Goal: Information Seeking & Learning: Learn about a topic

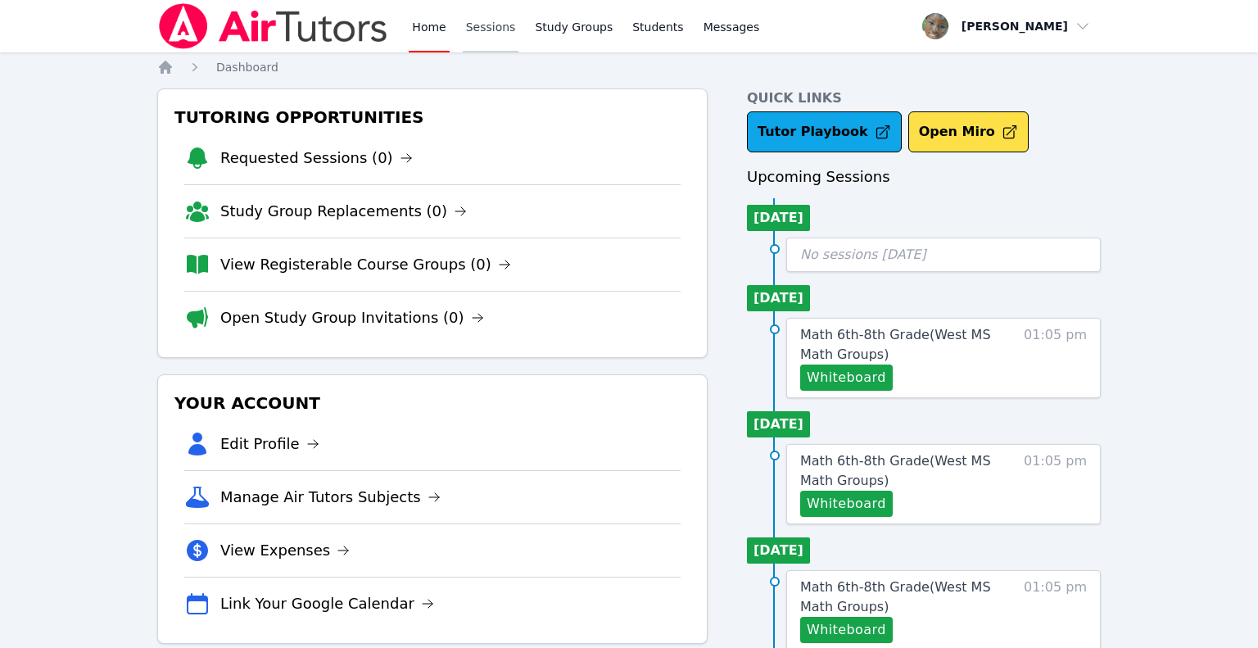
click at [498, 42] on link "Sessions" at bounding box center [491, 26] width 57 height 52
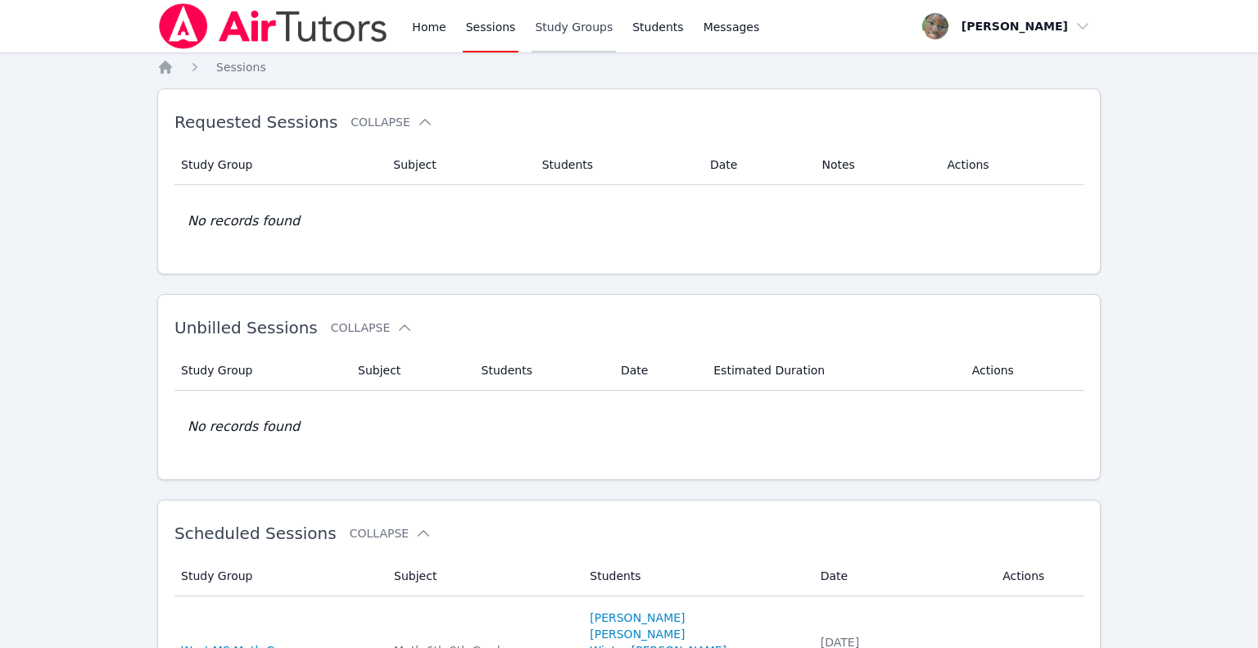
click at [558, 25] on link "Study Groups" at bounding box center [574, 26] width 84 height 52
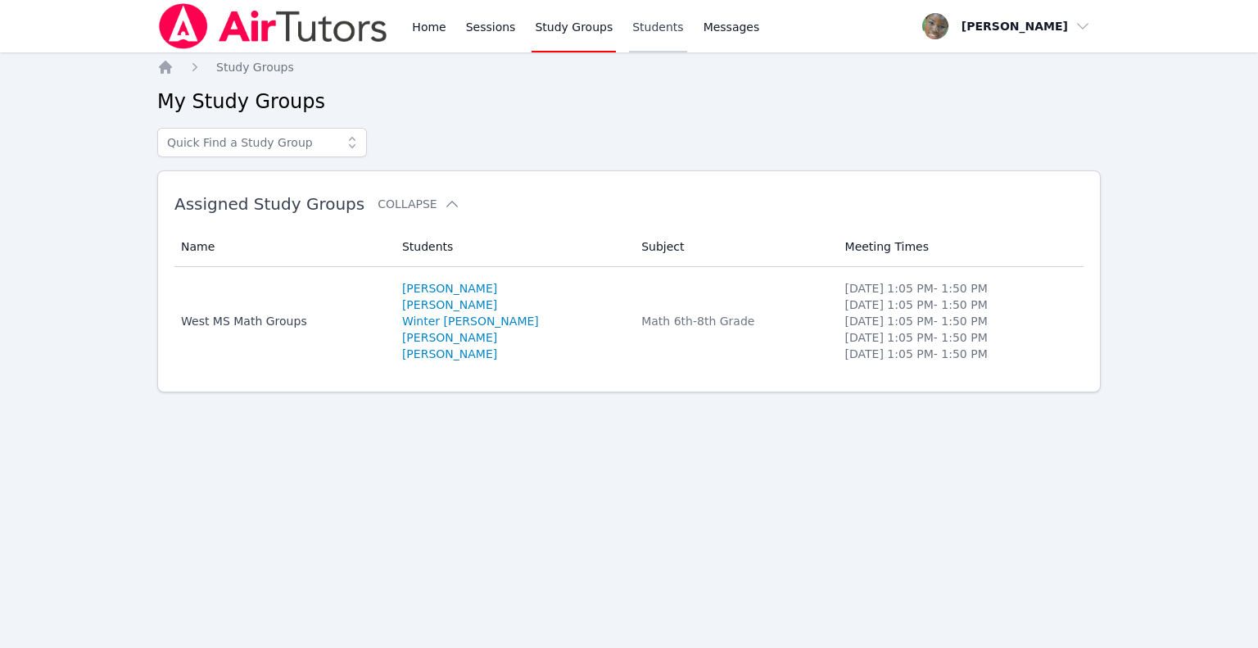
click at [642, 29] on link "Students" at bounding box center [657, 26] width 57 height 52
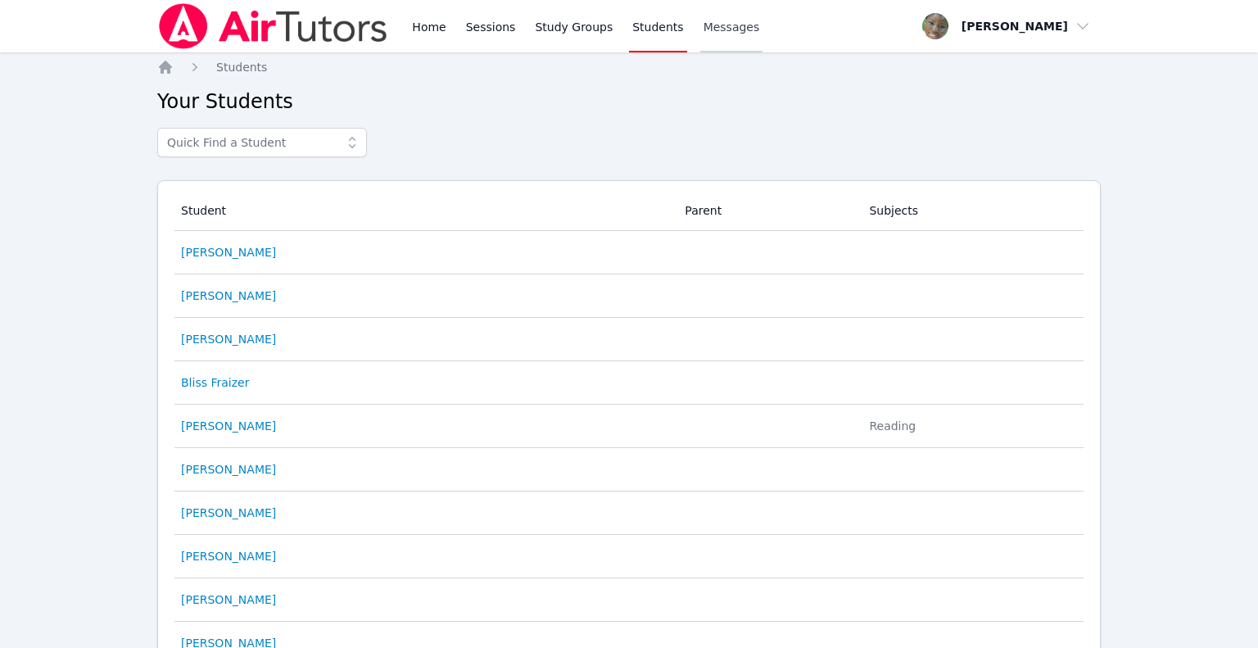
click at [709, 29] on span "Messages" at bounding box center [732, 27] width 57 height 16
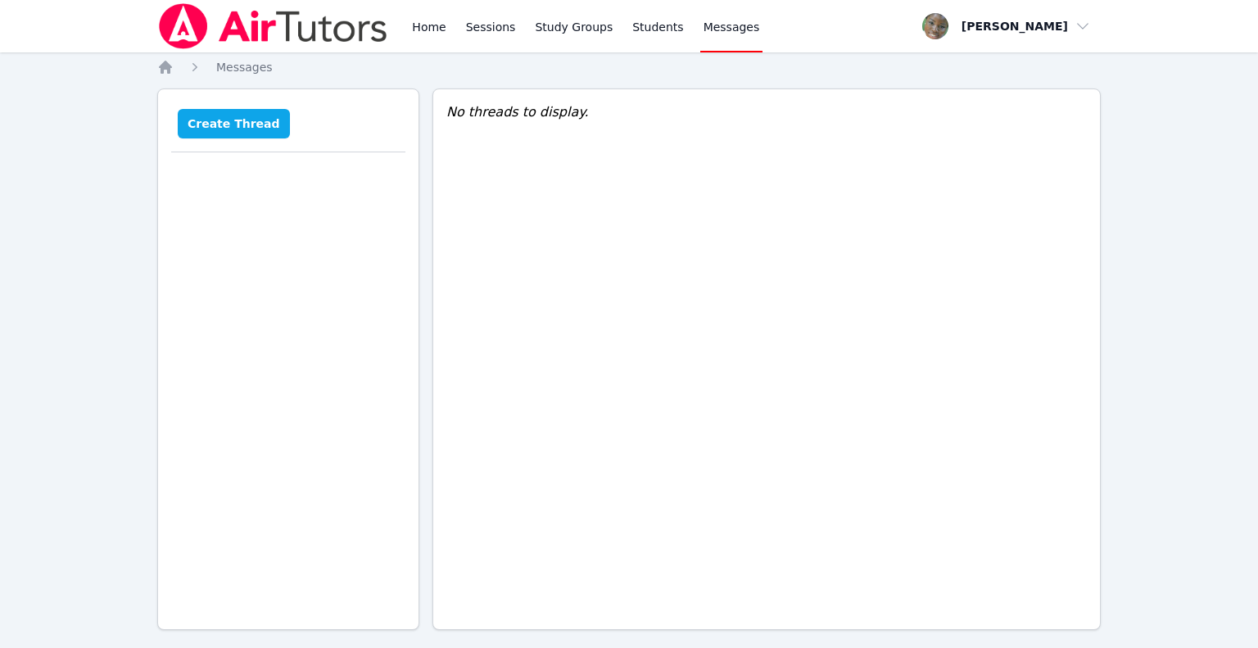
click at [215, 129] on button "Create Thread" at bounding box center [234, 123] width 112 height 29
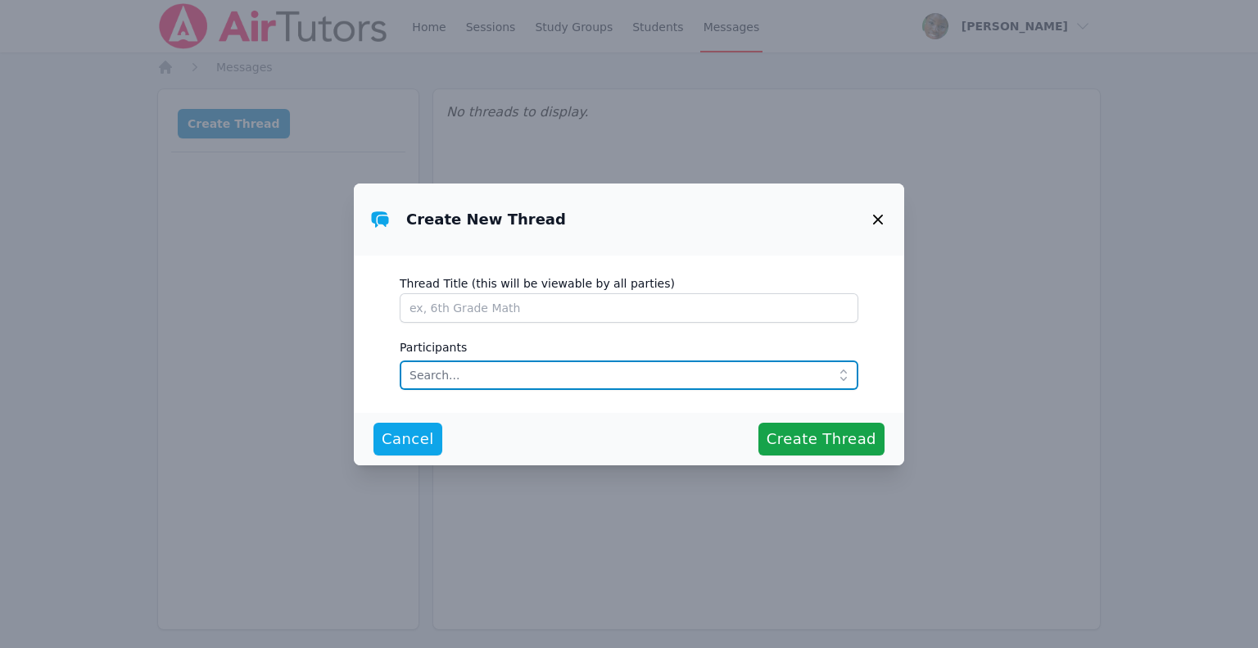
click at [494, 374] on input "text" at bounding box center [629, 374] width 459 height 29
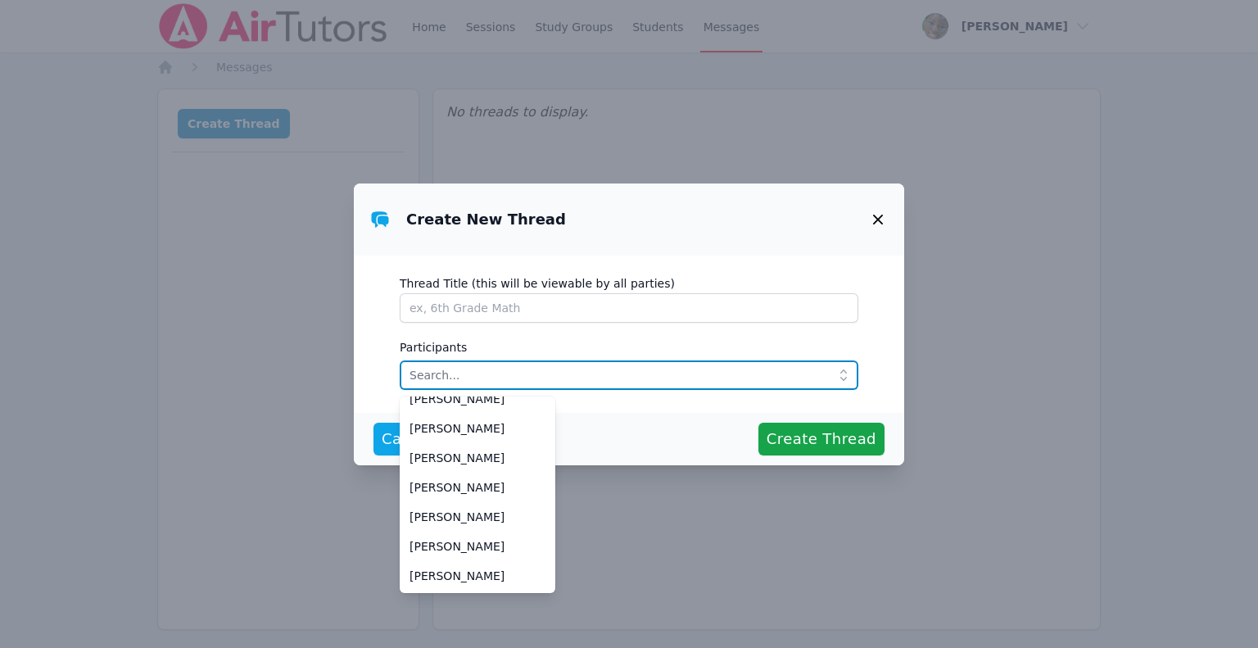
scroll to position [400, 0]
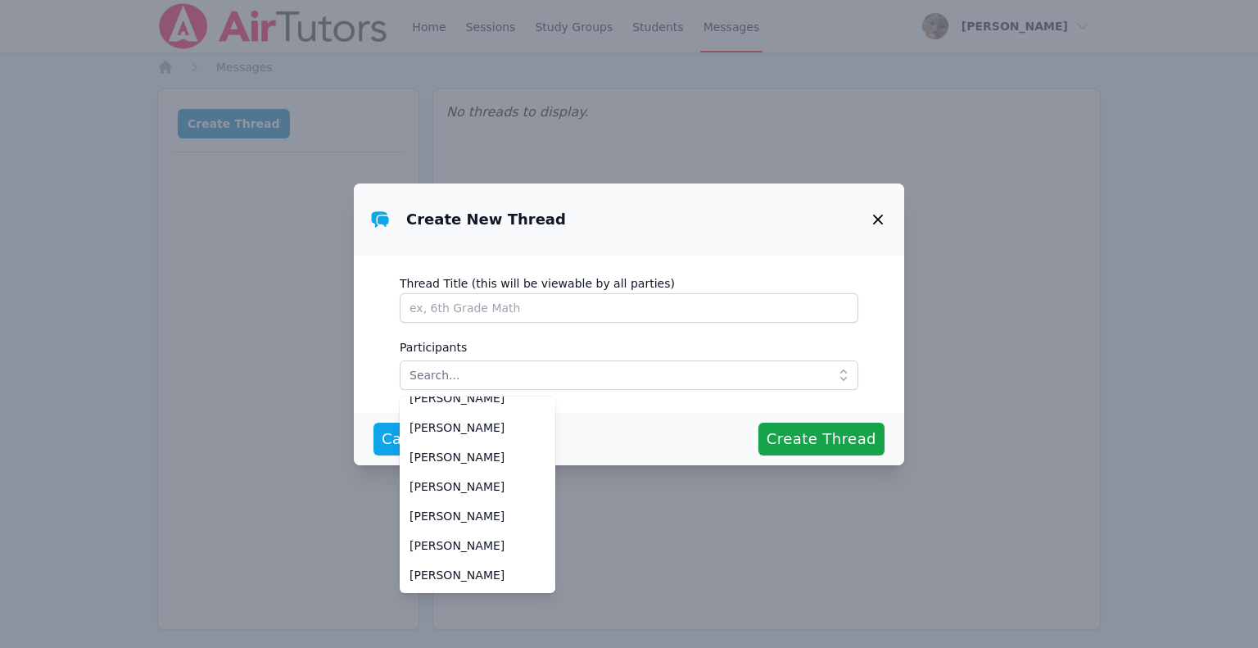
drag, startPoint x: 872, startPoint y: 222, endPoint x: 787, endPoint y: 190, distance: 90.2
click at [871, 223] on icon "button" at bounding box center [878, 220] width 20 height 20
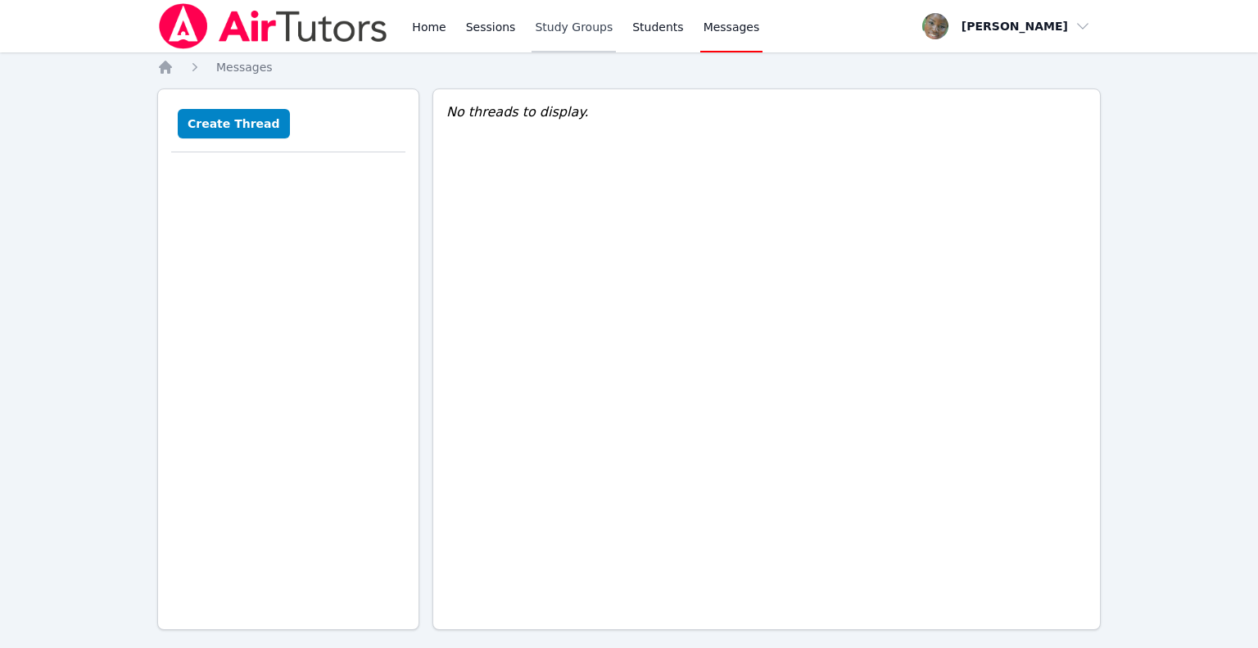
click at [561, 29] on link "Study Groups" at bounding box center [574, 26] width 84 height 52
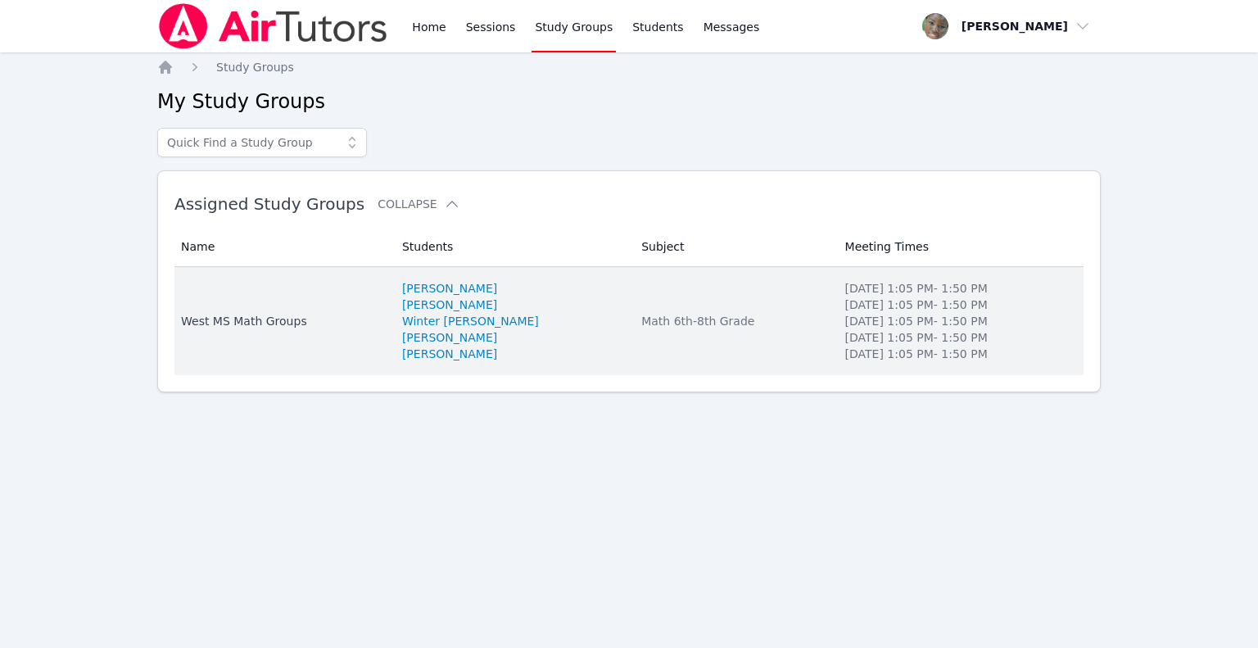
click at [299, 335] on td "Name West MS Math Groups" at bounding box center [283, 321] width 218 height 108
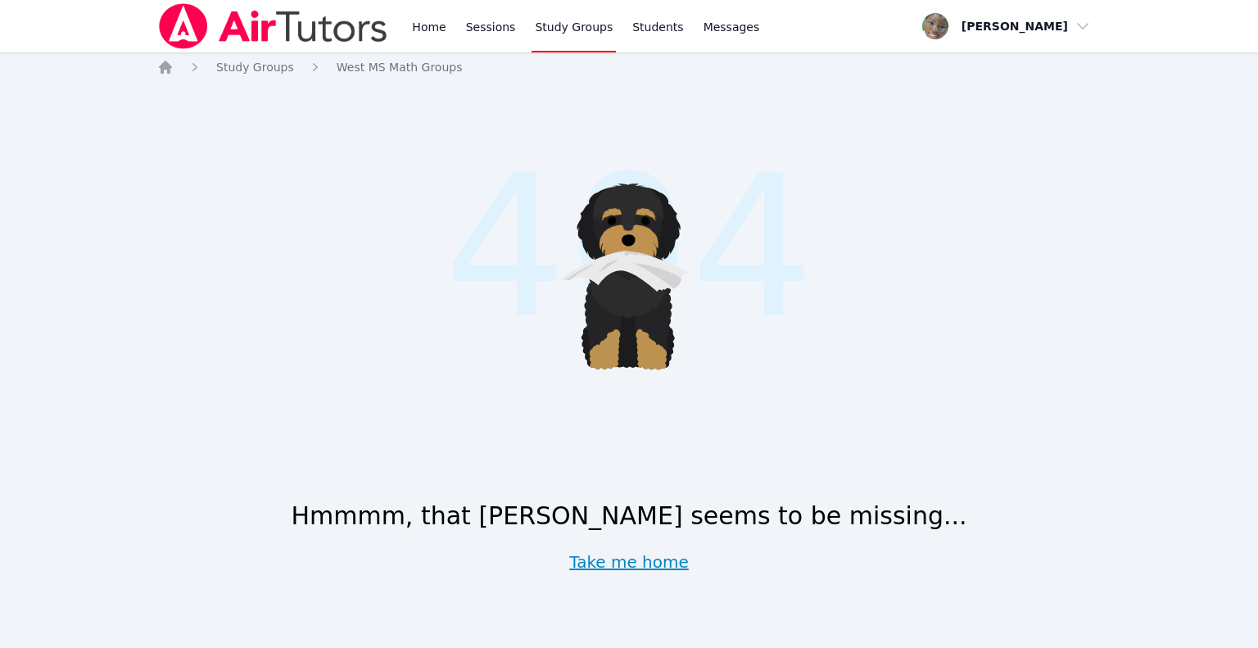
click at [612, 563] on link "Take me home" at bounding box center [629, 561] width 120 height 23
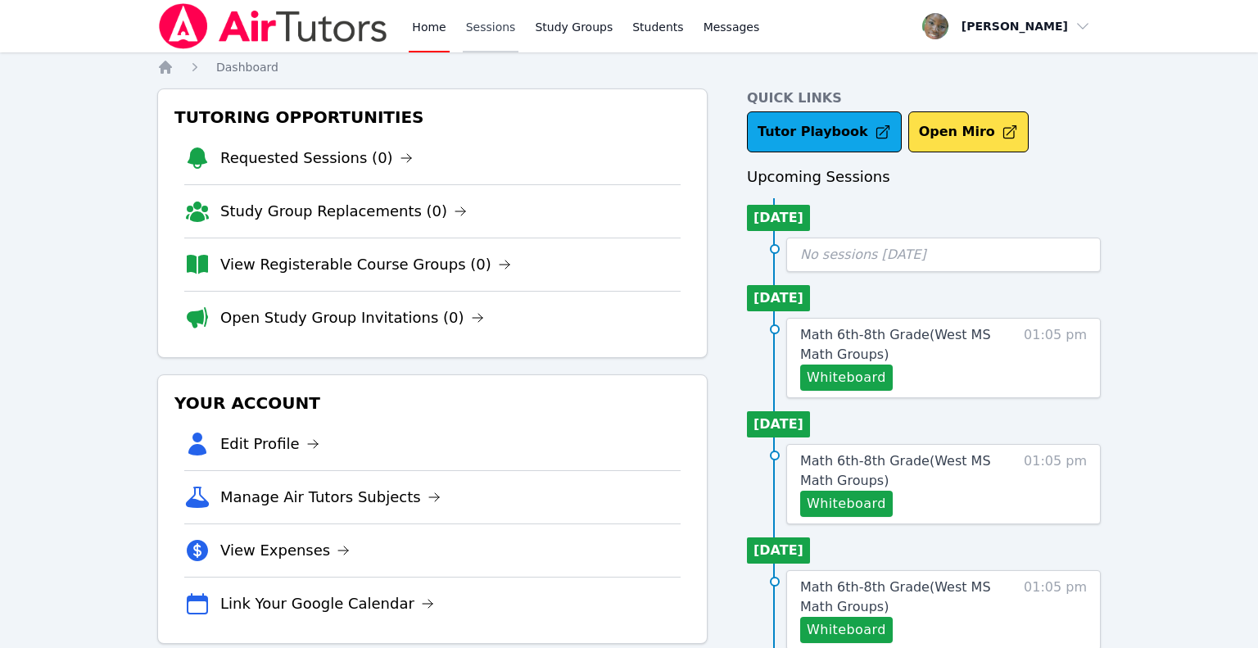
click at [480, 24] on link "Sessions" at bounding box center [491, 26] width 57 height 52
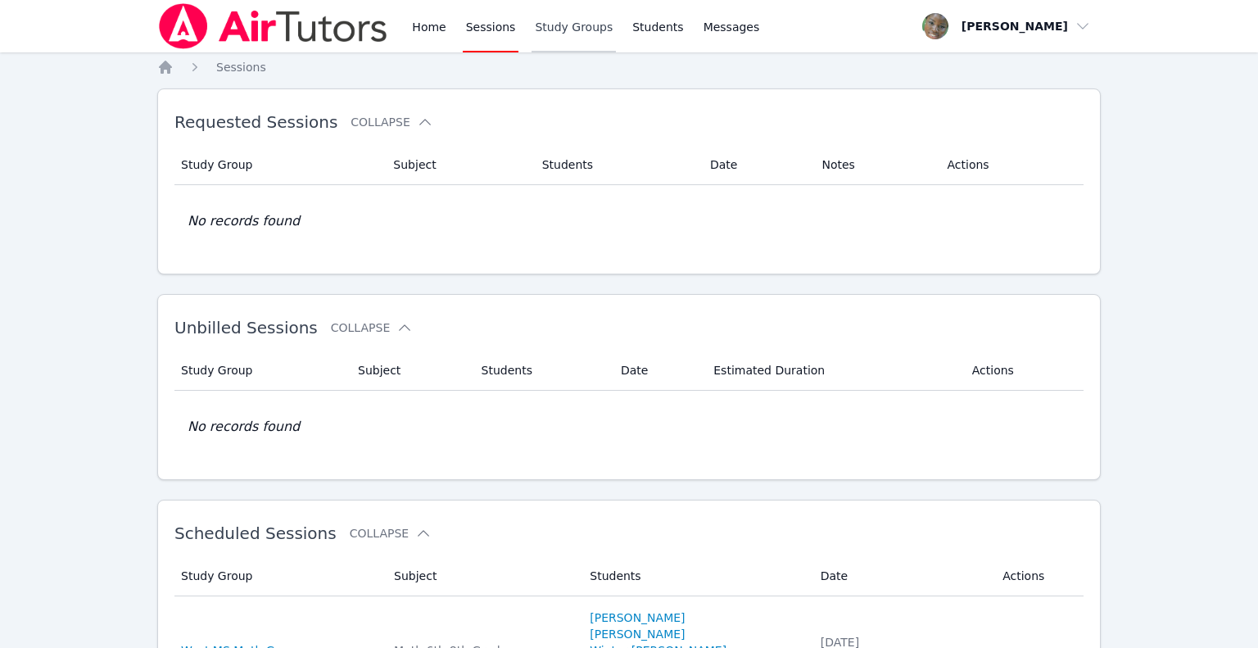
click at [564, 35] on link "Study Groups" at bounding box center [574, 26] width 84 height 52
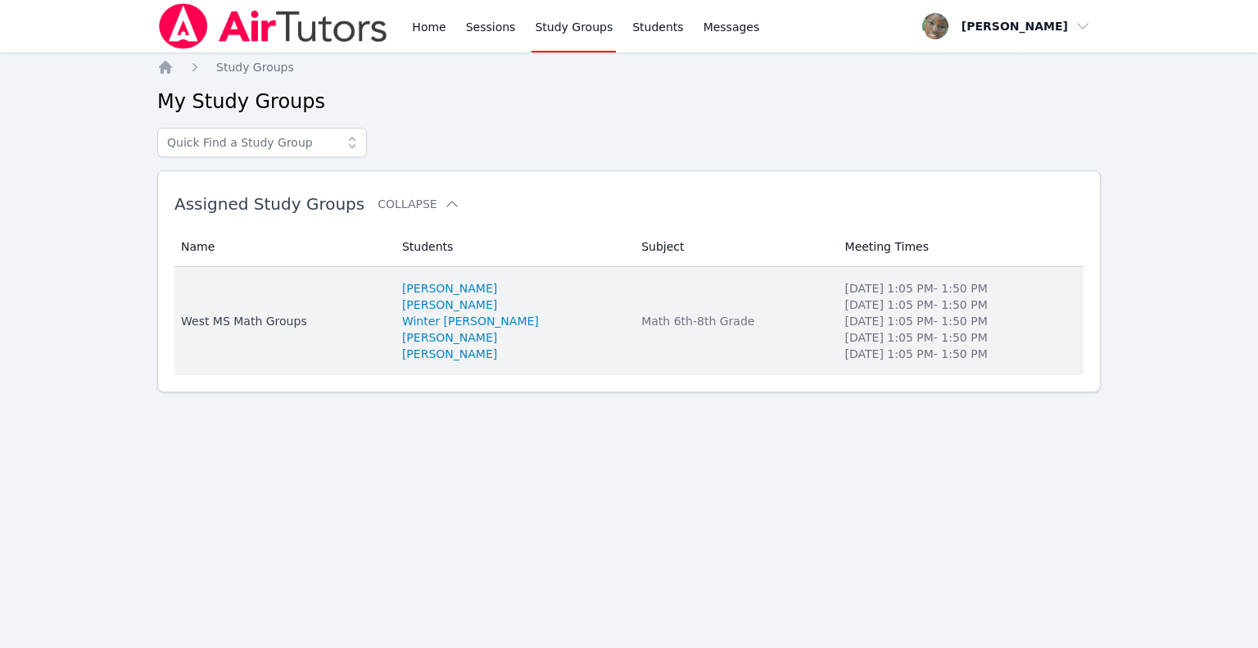
click at [732, 349] on td "Subject Math 6th-8th Grade" at bounding box center [733, 321] width 203 height 108
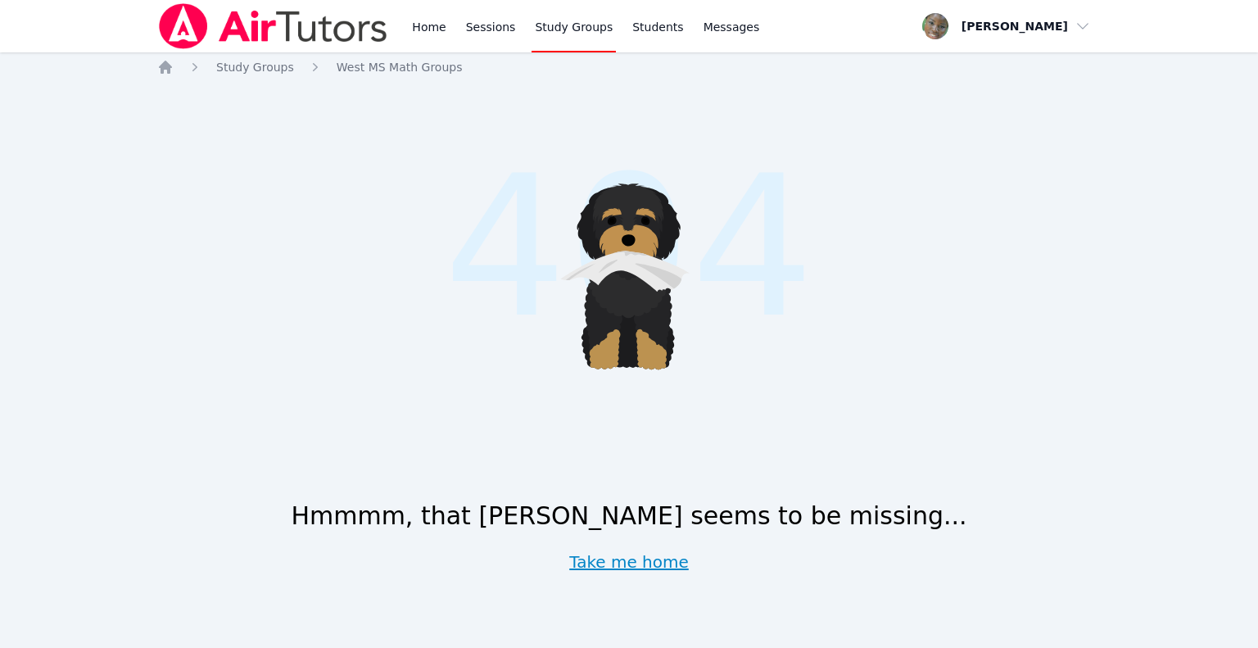
click at [631, 564] on link "Take me home" at bounding box center [629, 561] width 120 height 23
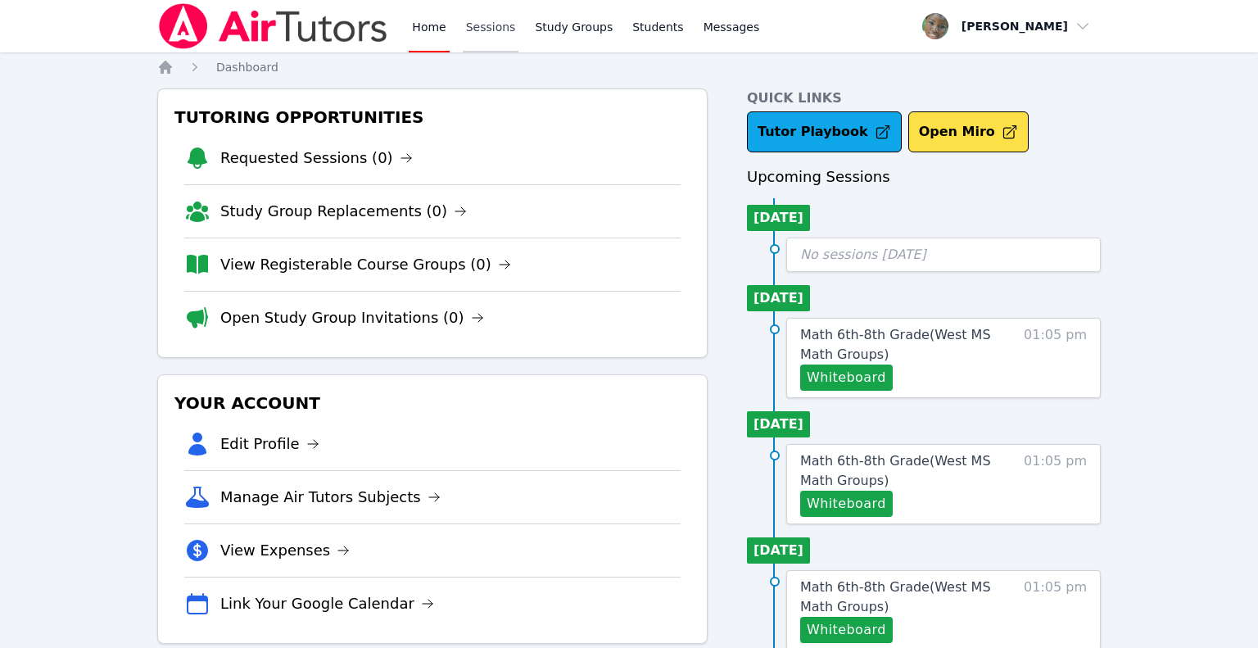
click at [491, 33] on link "Sessions" at bounding box center [491, 26] width 57 height 52
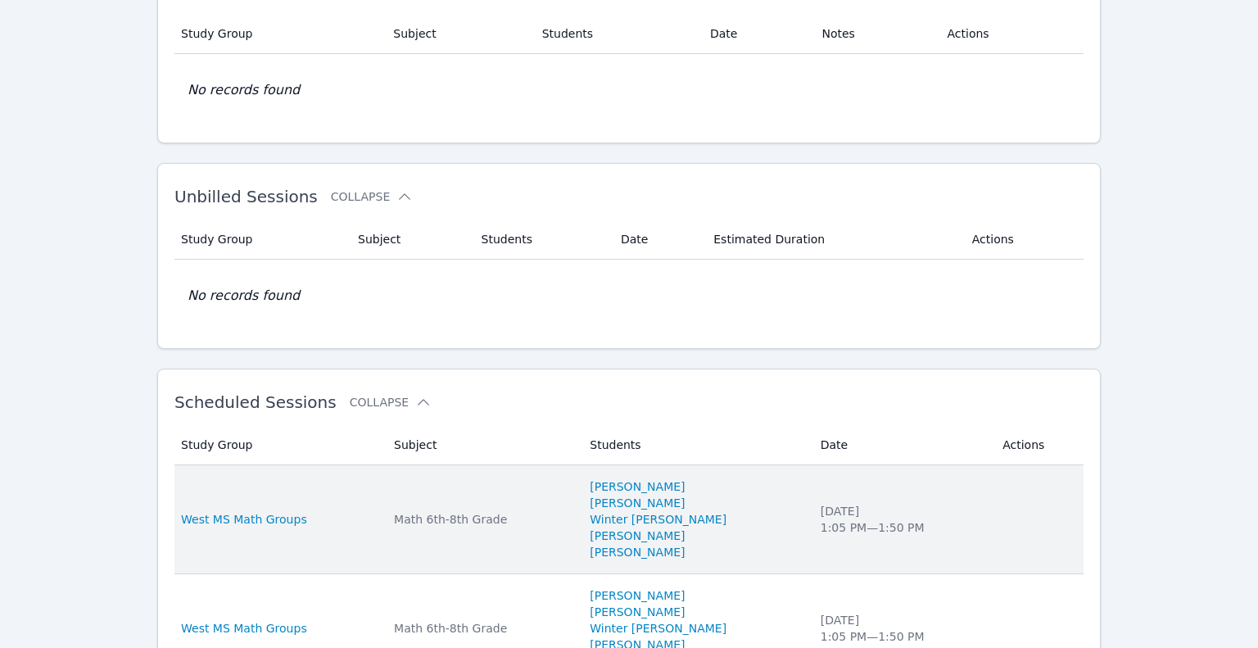
scroll to position [133, 0]
click at [436, 490] on td "Subject Math 6th-8th Grade" at bounding box center [482, 518] width 196 height 109
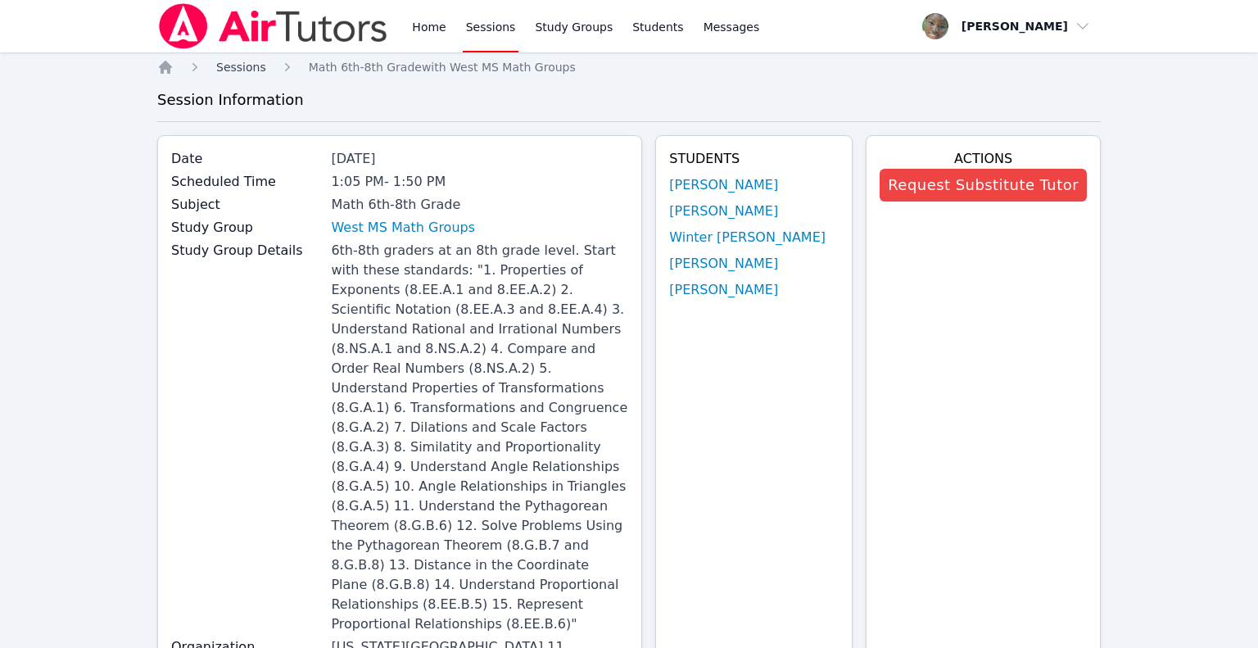
click at [247, 70] on span "Sessions" at bounding box center [241, 67] width 50 height 13
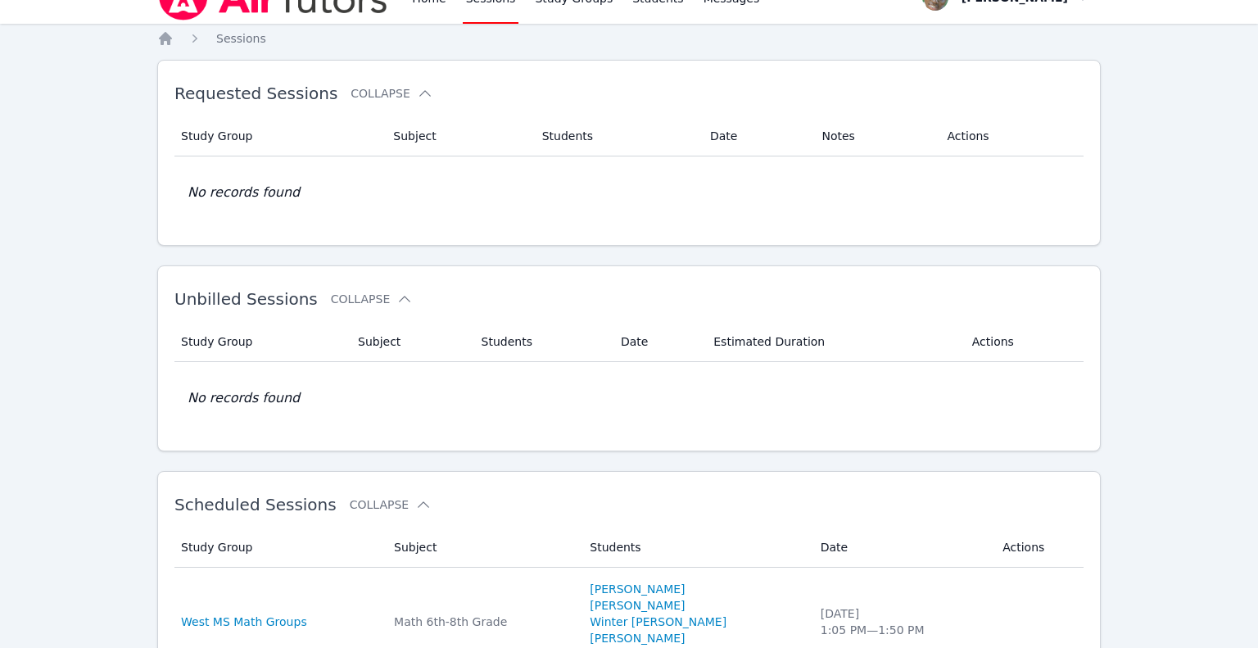
scroll to position [111, 0]
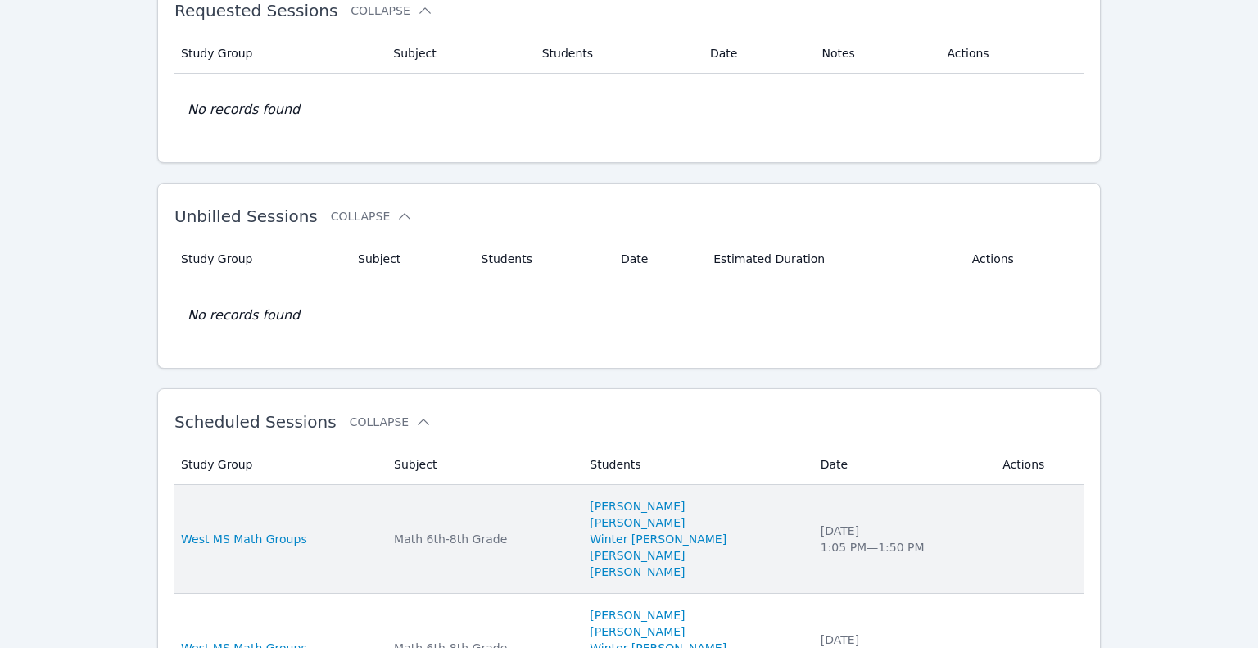
click at [416, 541] on div "Math 6th-8th Grade" at bounding box center [482, 539] width 176 height 16
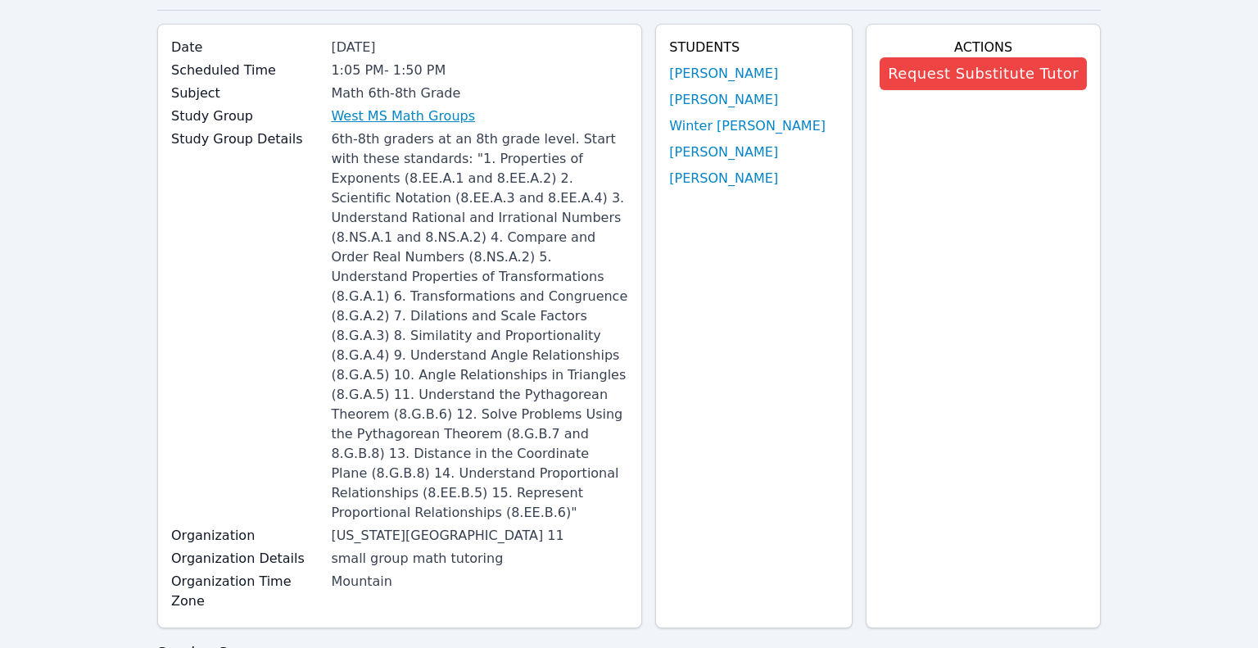
click at [432, 119] on link "West MS Math Groups" at bounding box center [403, 116] width 144 height 20
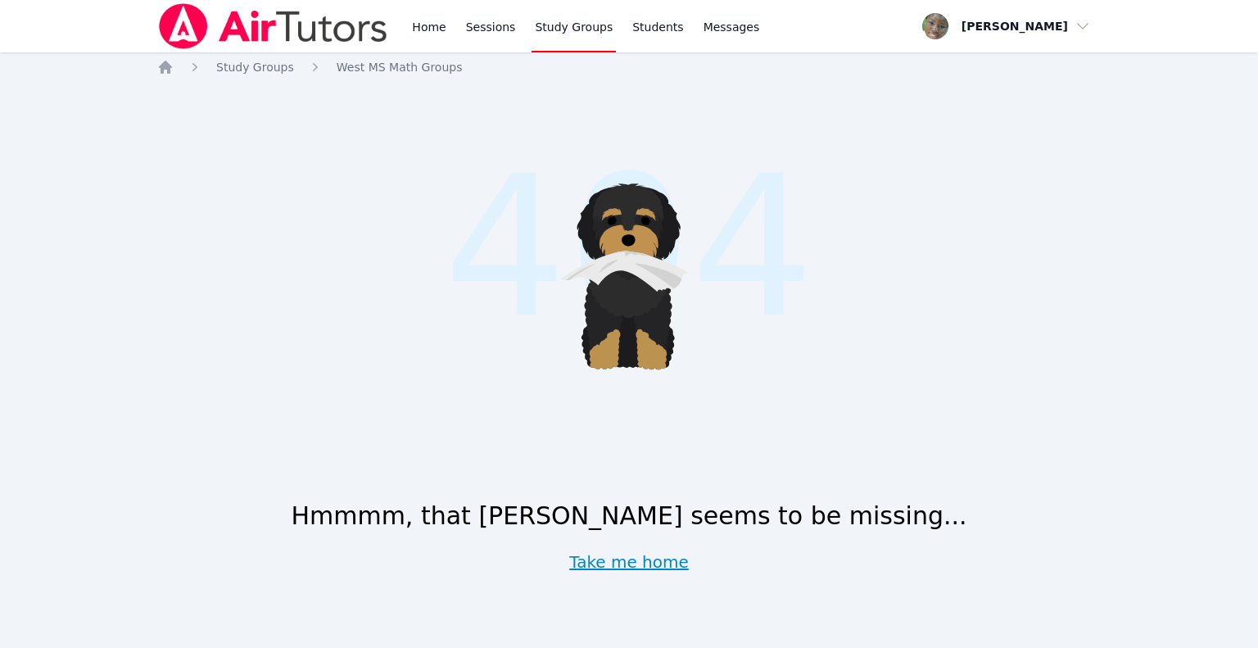
click at [605, 563] on link "Take me home" at bounding box center [629, 561] width 120 height 23
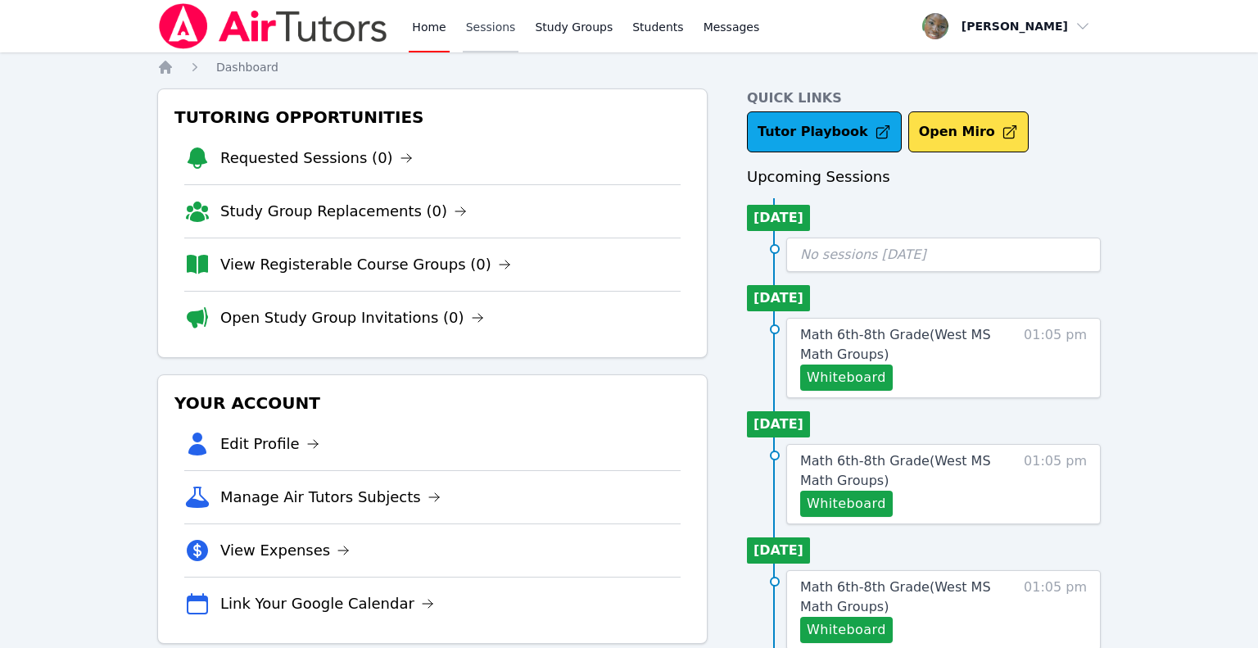
click at [484, 30] on link "Sessions" at bounding box center [491, 26] width 57 height 52
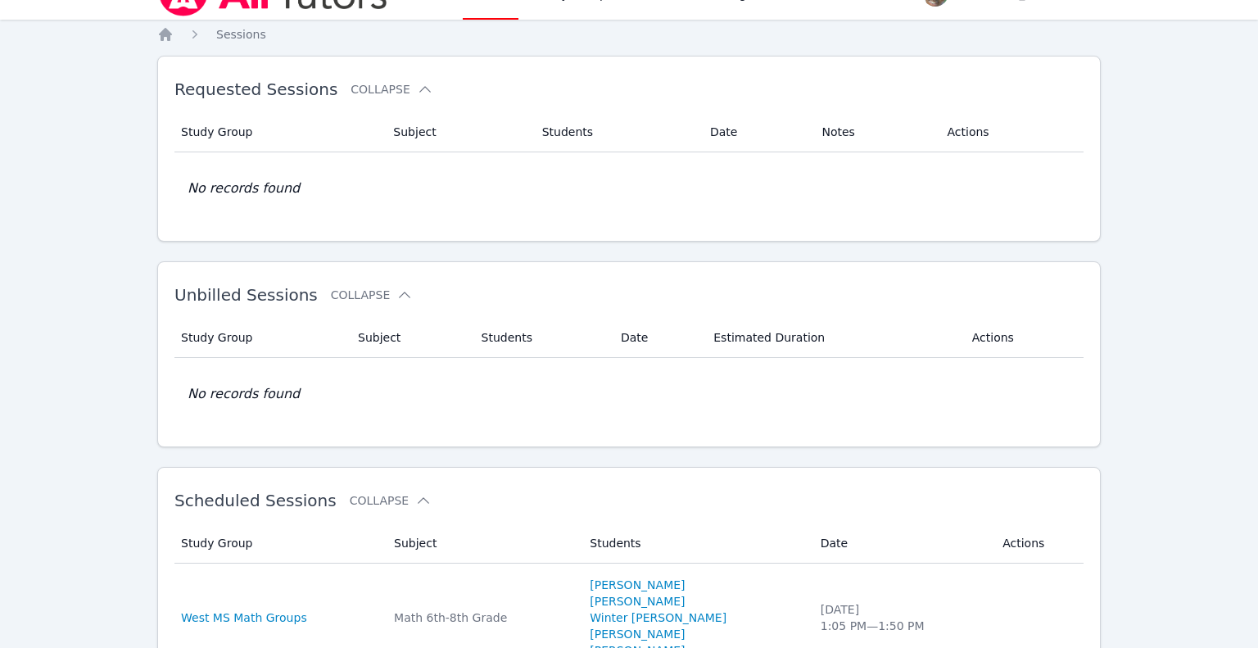
scroll to position [121, 0]
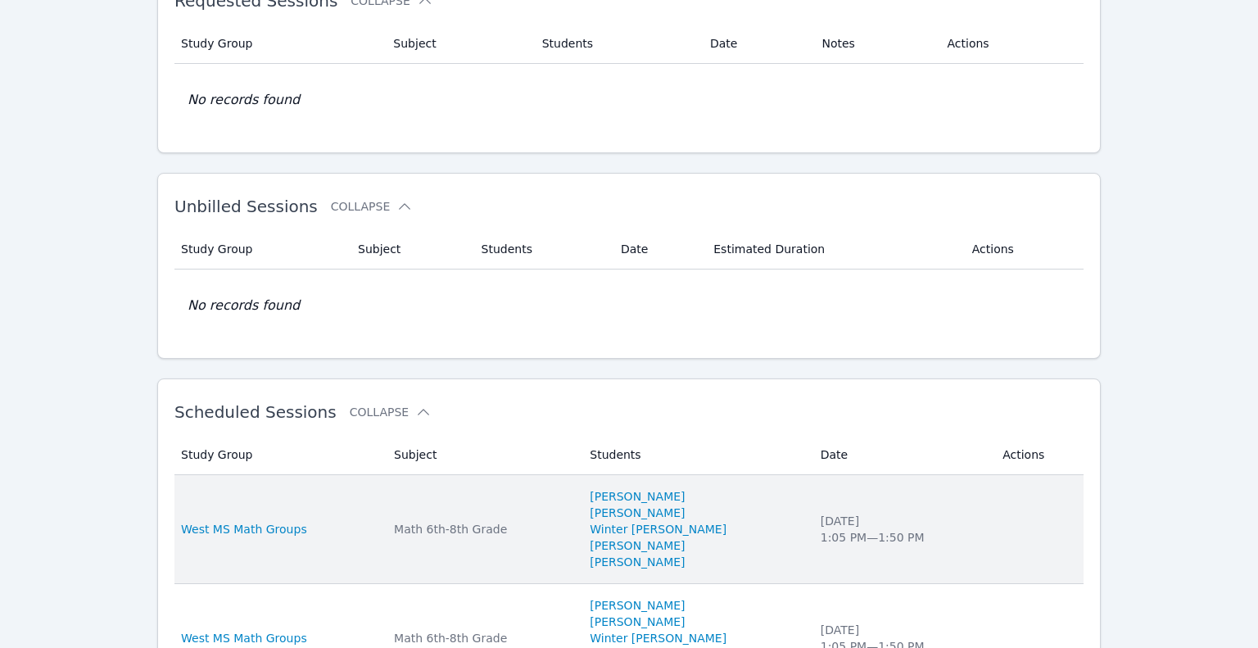
click at [311, 518] on td "Study Group West MS Math Groups" at bounding box center [279, 529] width 210 height 109
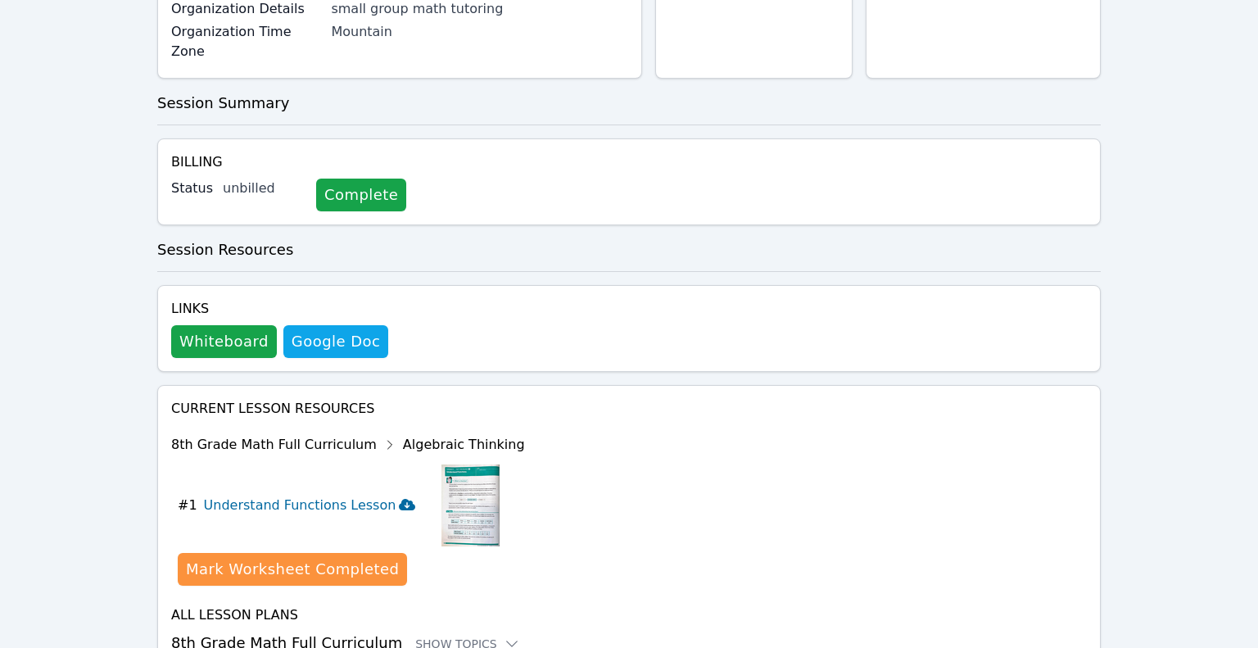
scroll to position [663, 0]
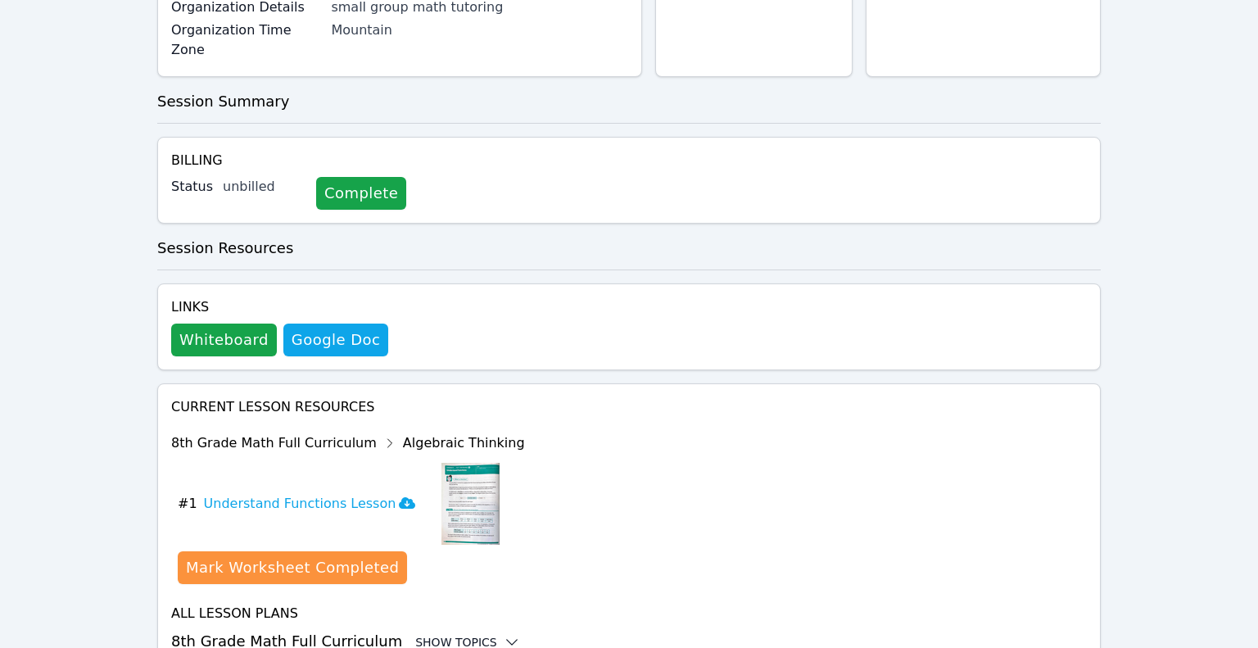
click at [465, 634] on div "Show Topics" at bounding box center [467, 642] width 105 height 16
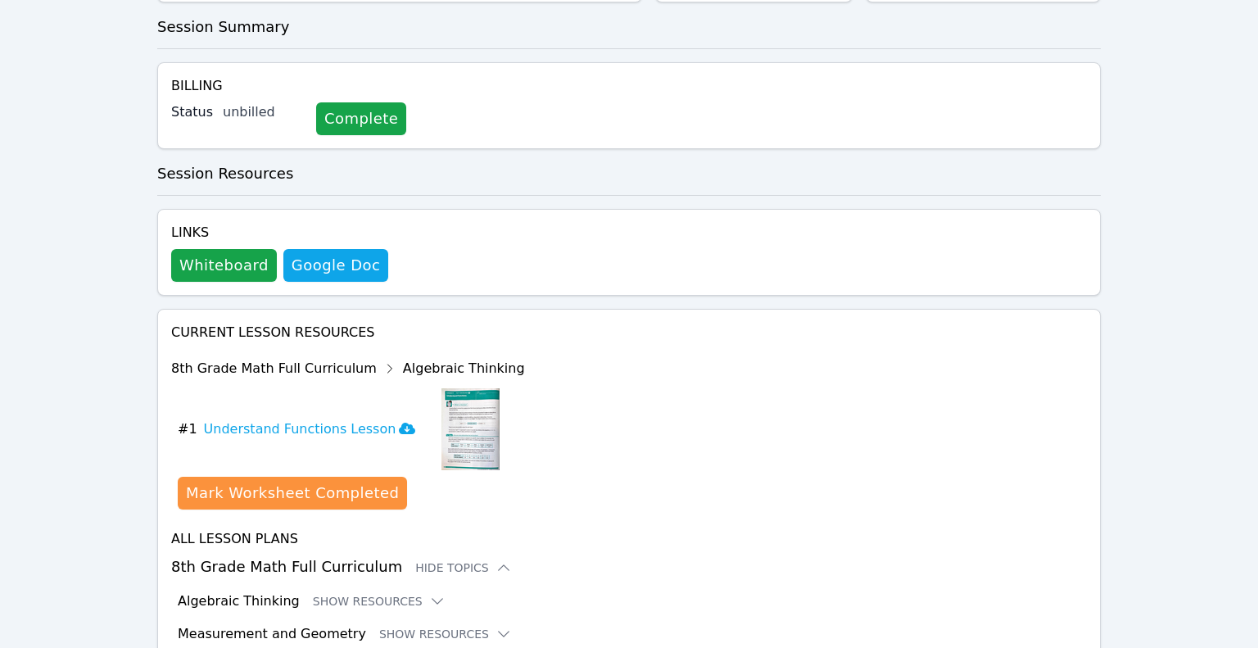
scroll to position [797, 0]
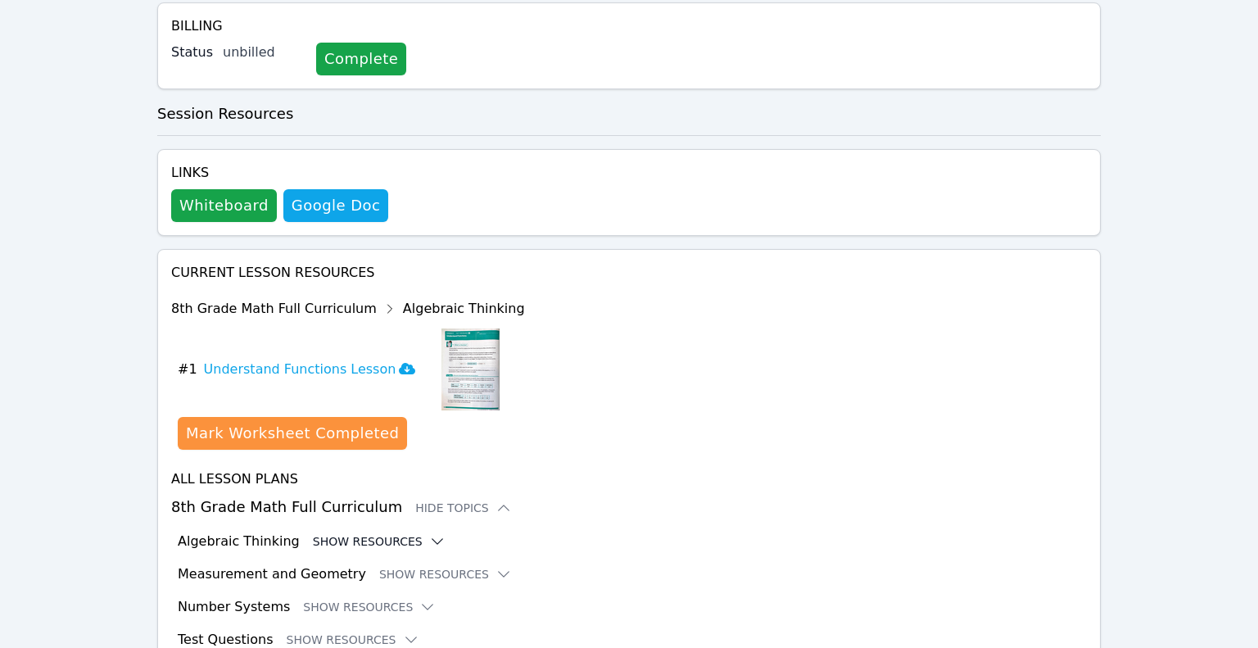
click at [319, 533] on button "Show Resources" at bounding box center [379, 541] width 133 height 16
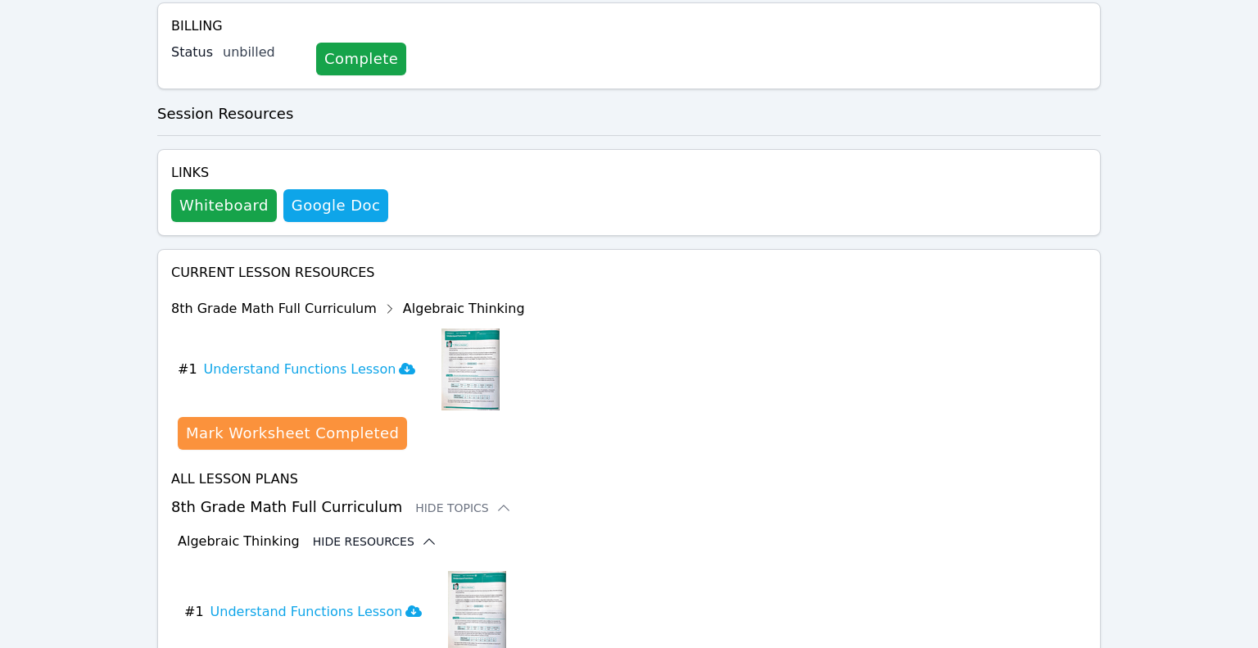
click at [383, 533] on button "Hide Resources" at bounding box center [375, 541] width 125 height 16
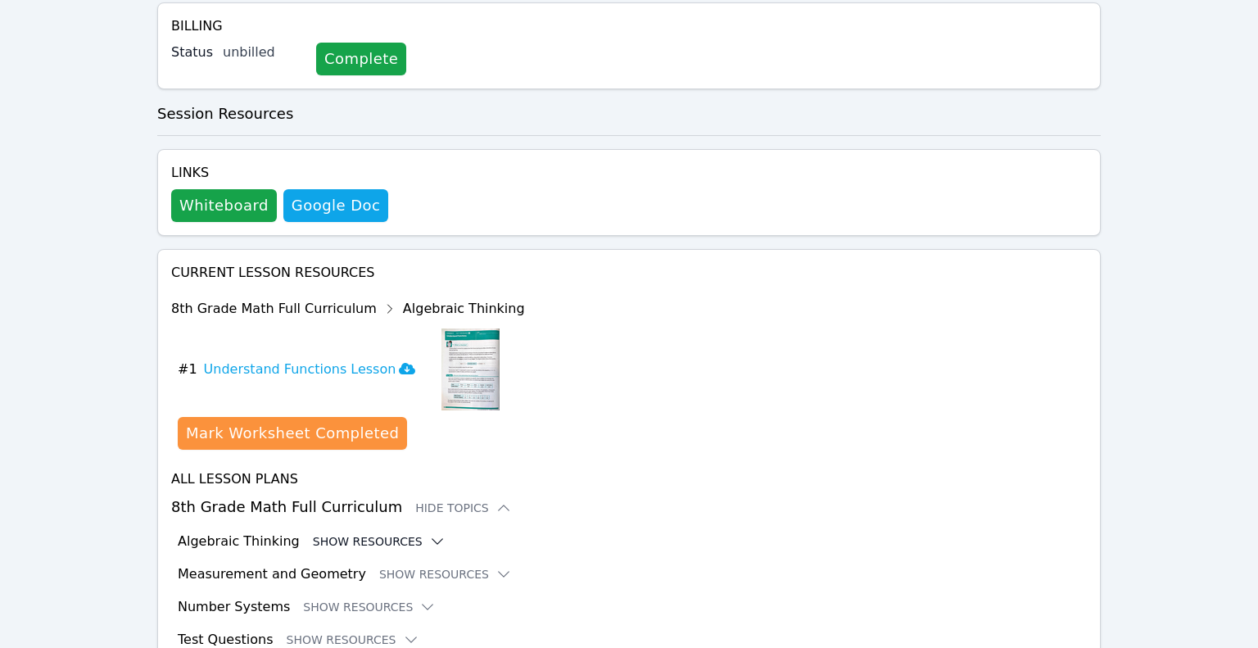
click at [429, 533] on icon at bounding box center [437, 541] width 16 height 16
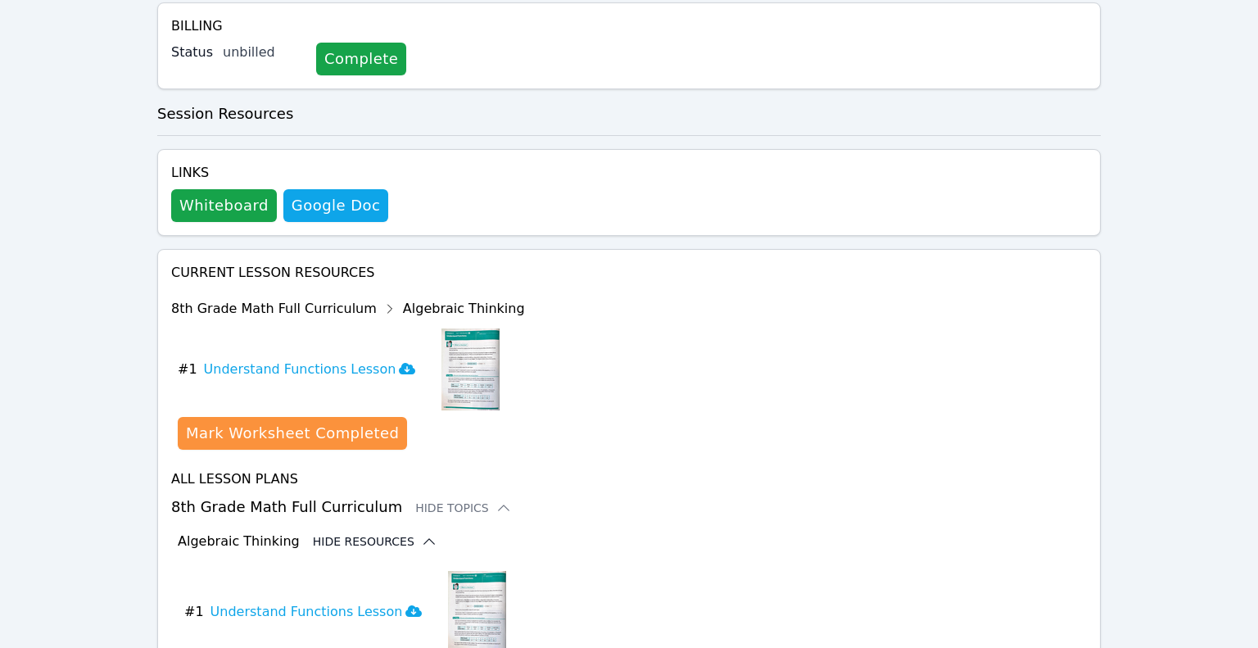
click at [421, 533] on icon at bounding box center [429, 541] width 16 height 16
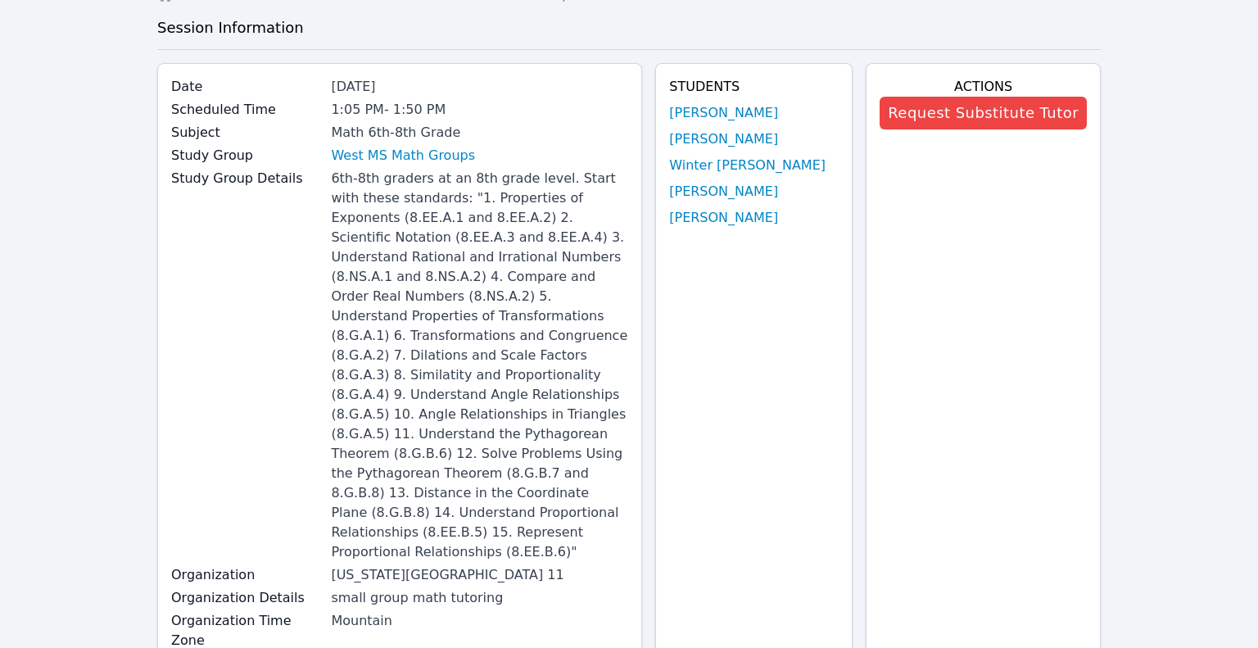
scroll to position [0, 0]
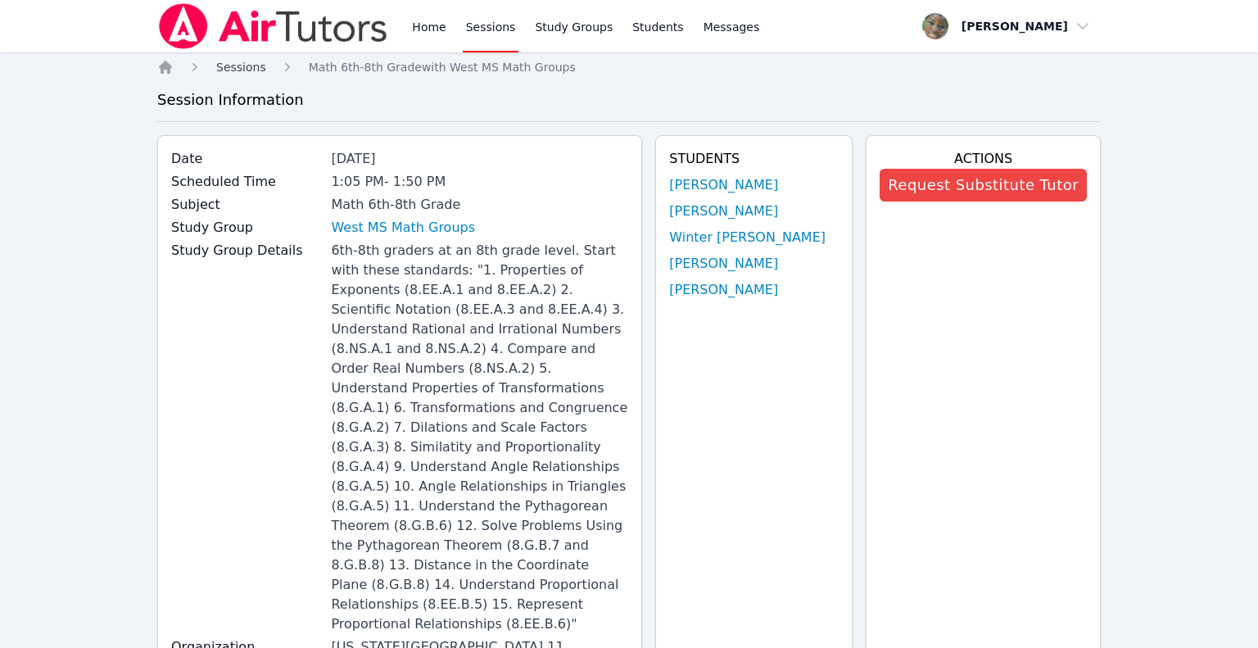
click at [253, 71] on span "Sessions" at bounding box center [241, 67] width 50 height 13
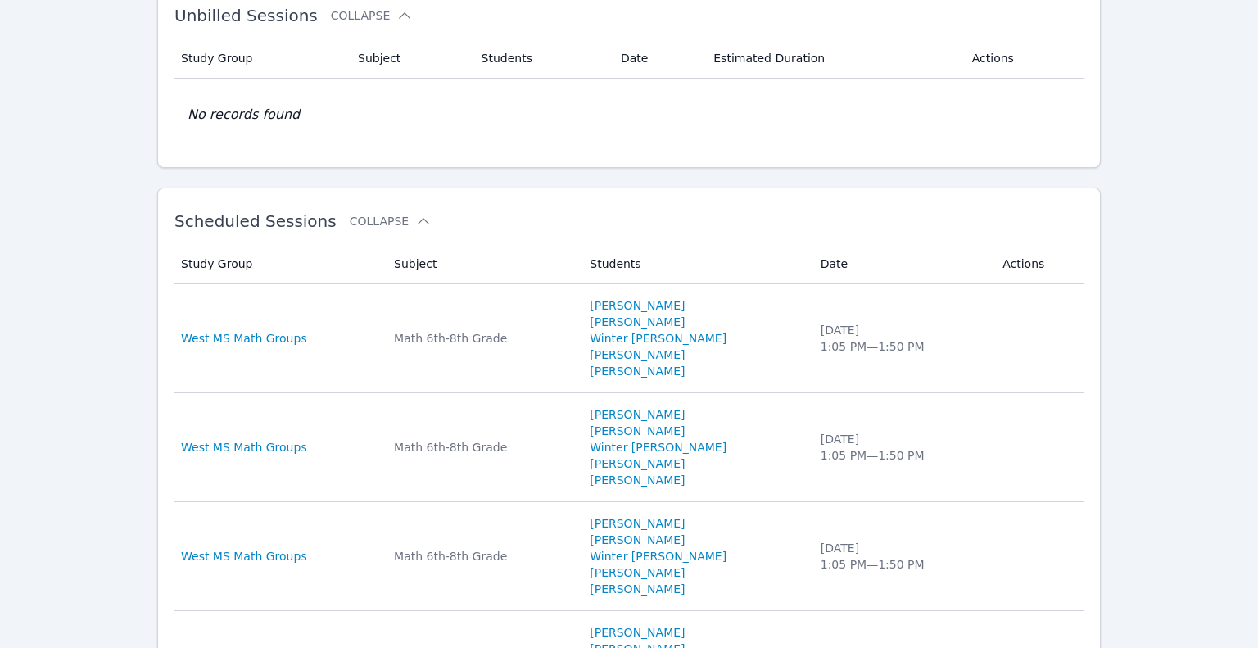
scroll to position [415, 0]
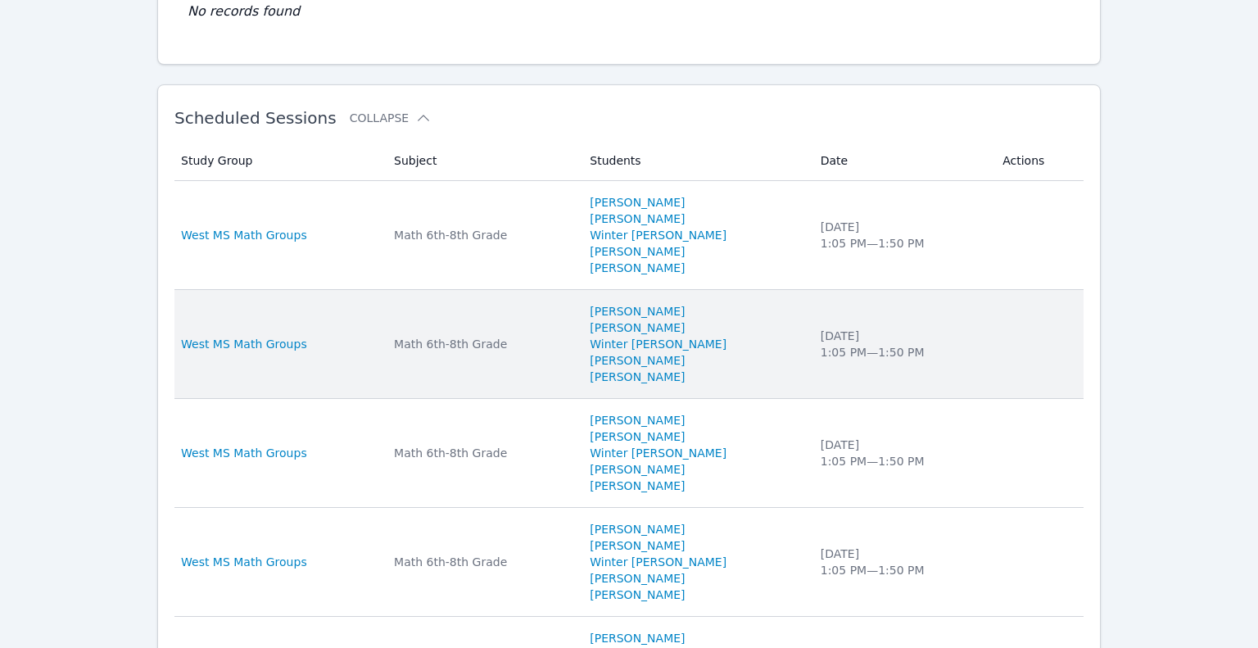
click at [329, 336] on div "West MS Math Groups" at bounding box center [277, 344] width 193 height 16
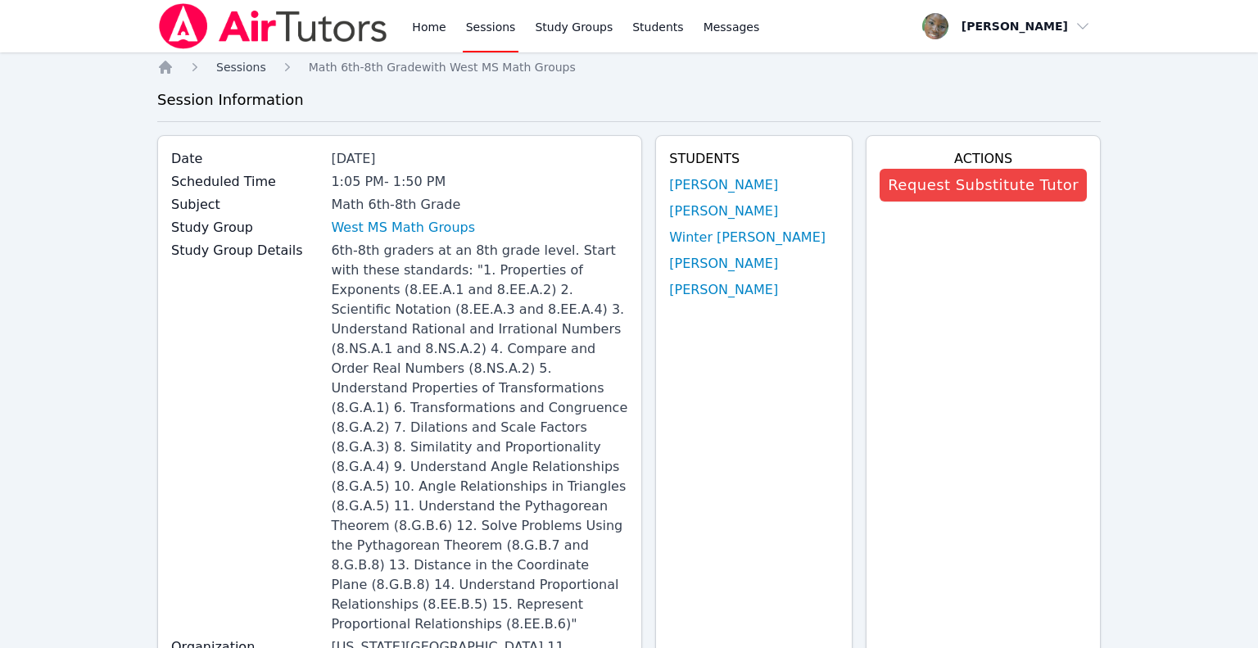
click at [230, 75] on link "Sessions" at bounding box center [241, 67] width 50 height 16
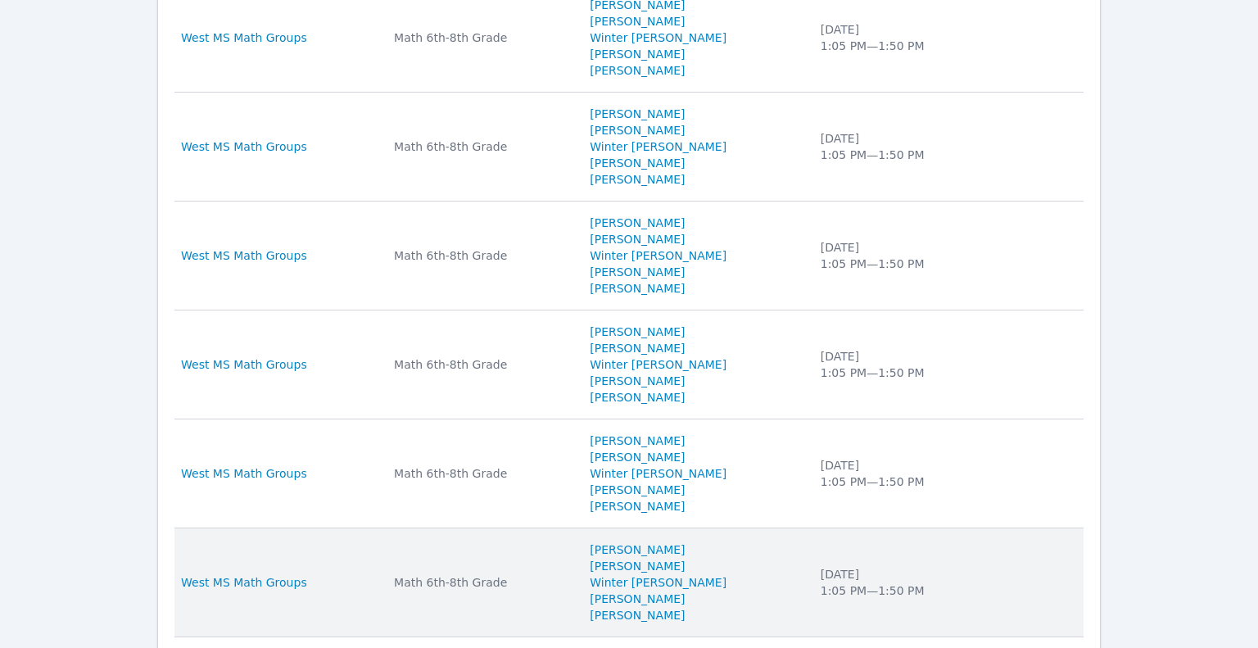
scroll to position [950, 0]
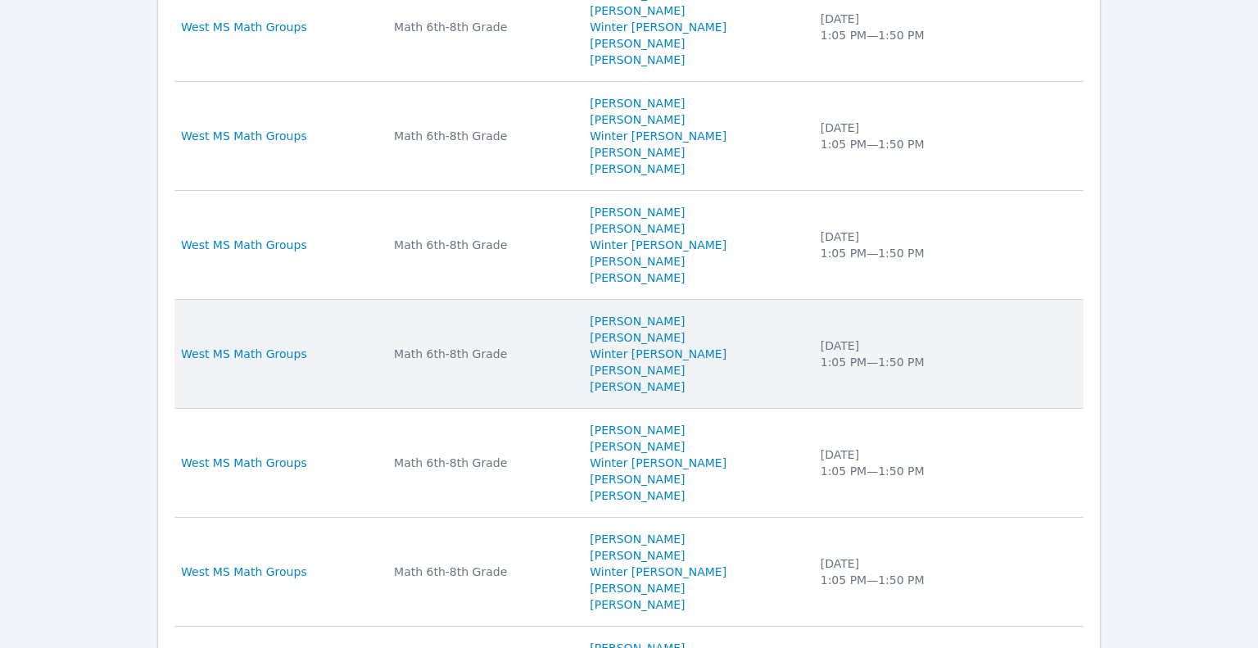
click at [309, 346] on div "West MS Math Groups" at bounding box center [277, 354] width 193 height 16
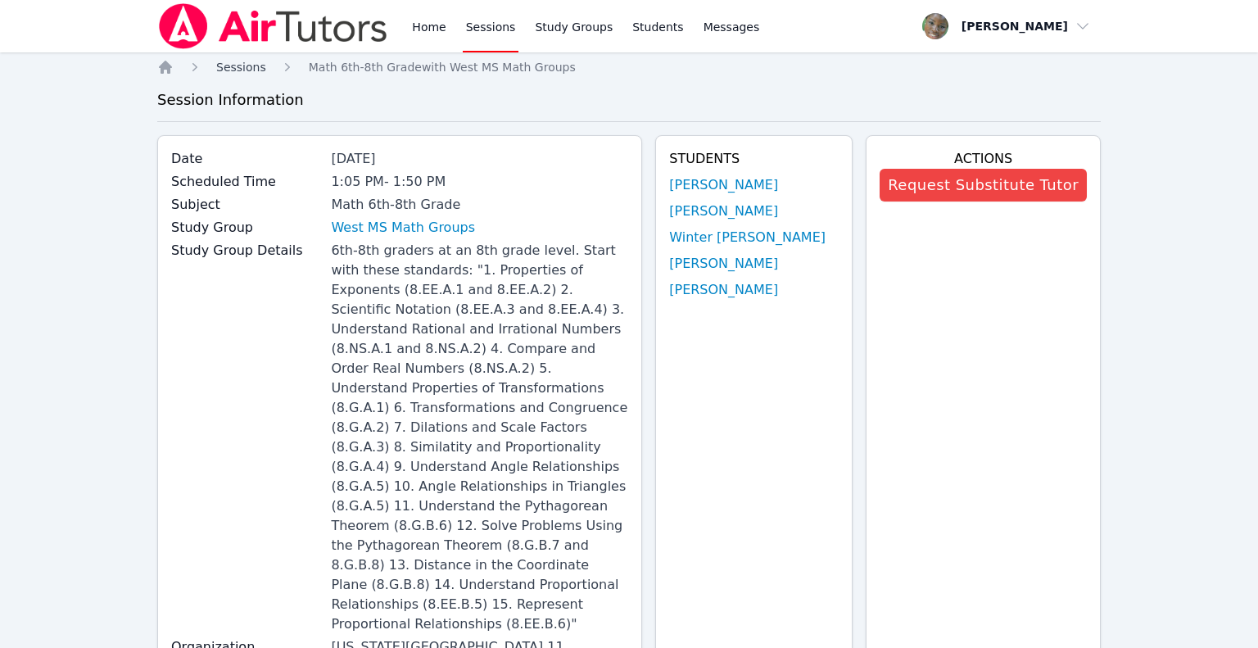
click at [251, 70] on span "Sessions" at bounding box center [241, 67] width 50 height 13
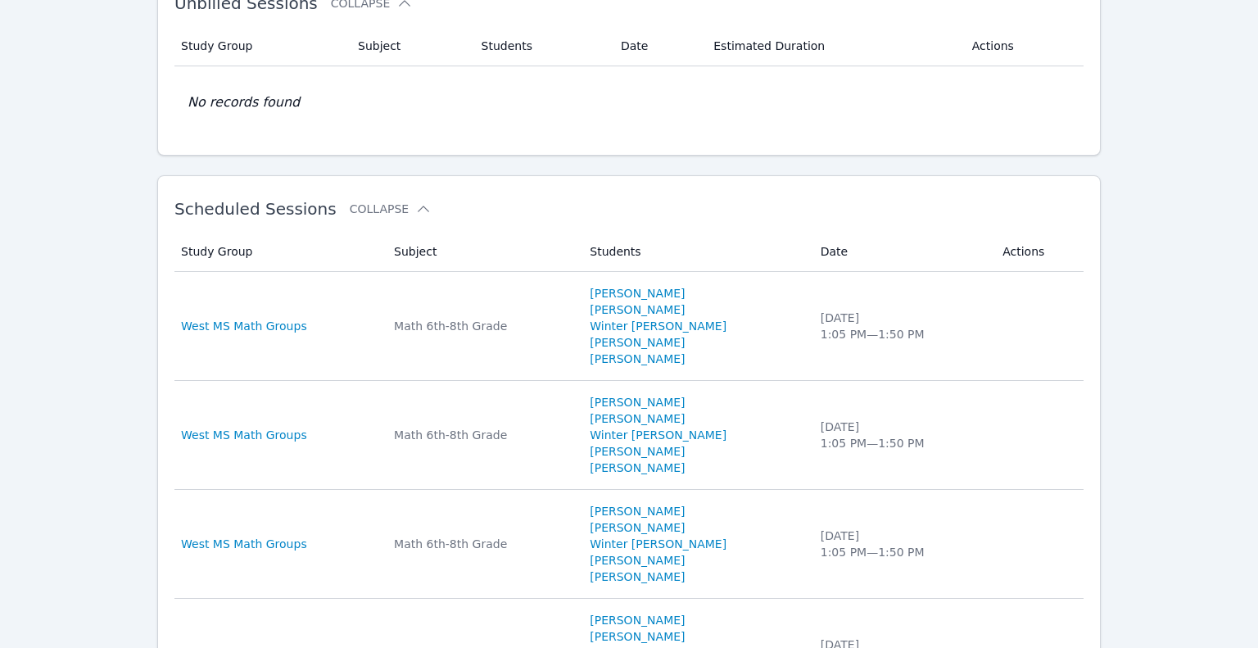
scroll to position [331, 0]
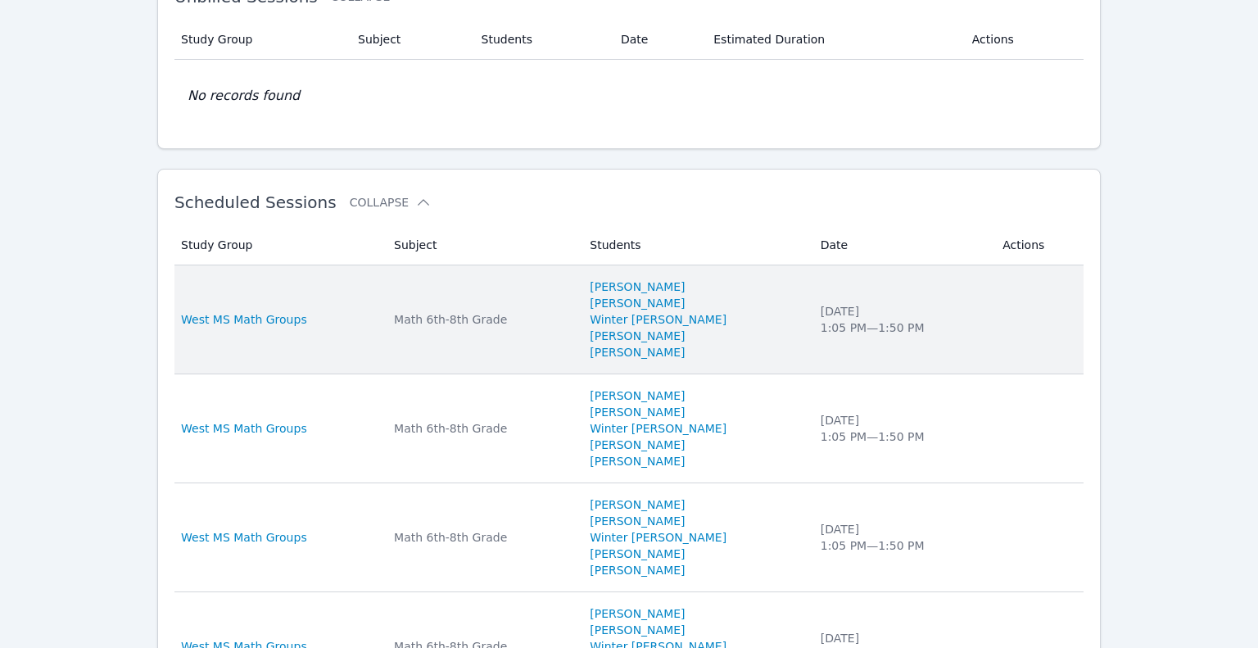
click at [319, 319] on div "West MS Math Groups" at bounding box center [277, 319] width 193 height 16
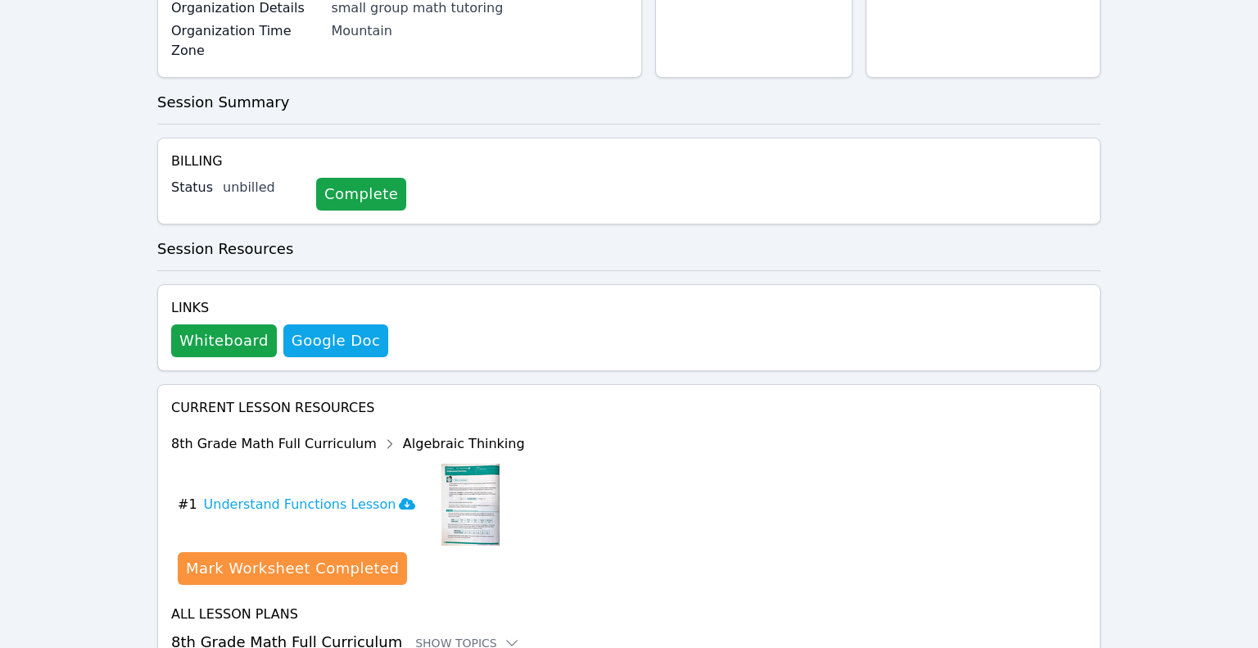
scroll to position [663, 0]
click at [294, 494] on h3 "Understand Functions Lesson" at bounding box center [310, 504] width 212 height 20
click at [215, 324] on button "Whiteboard" at bounding box center [224, 340] width 106 height 33
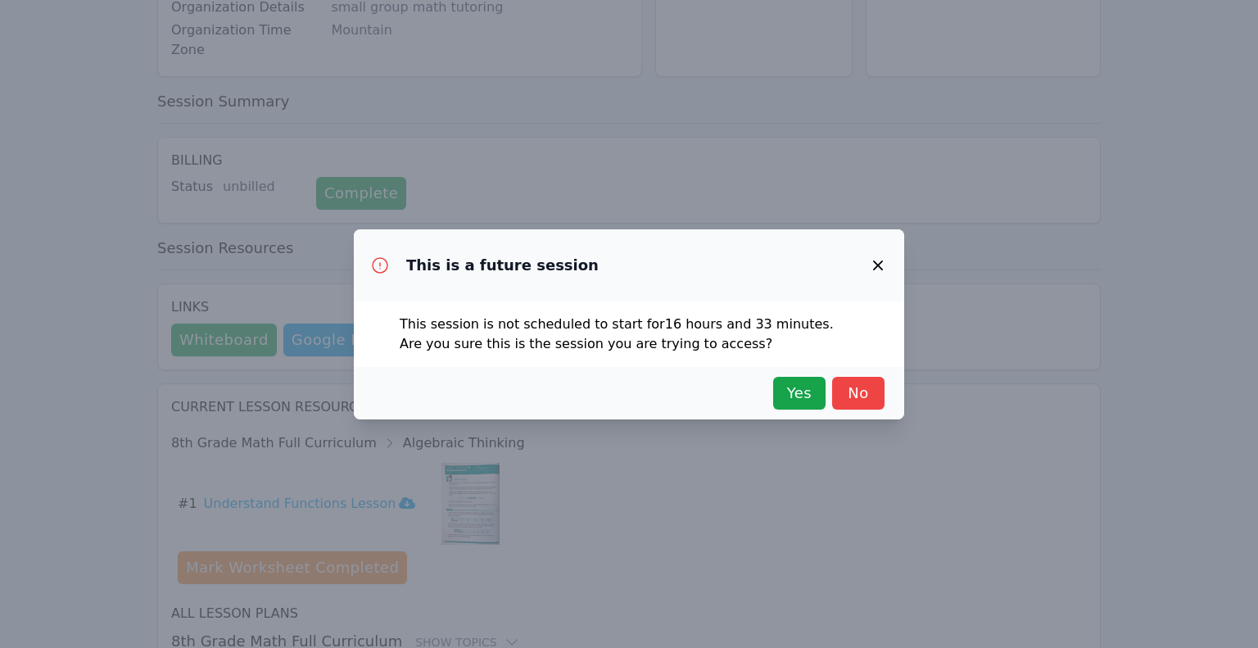
click at [872, 269] on icon "button" at bounding box center [878, 266] width 20 height 20
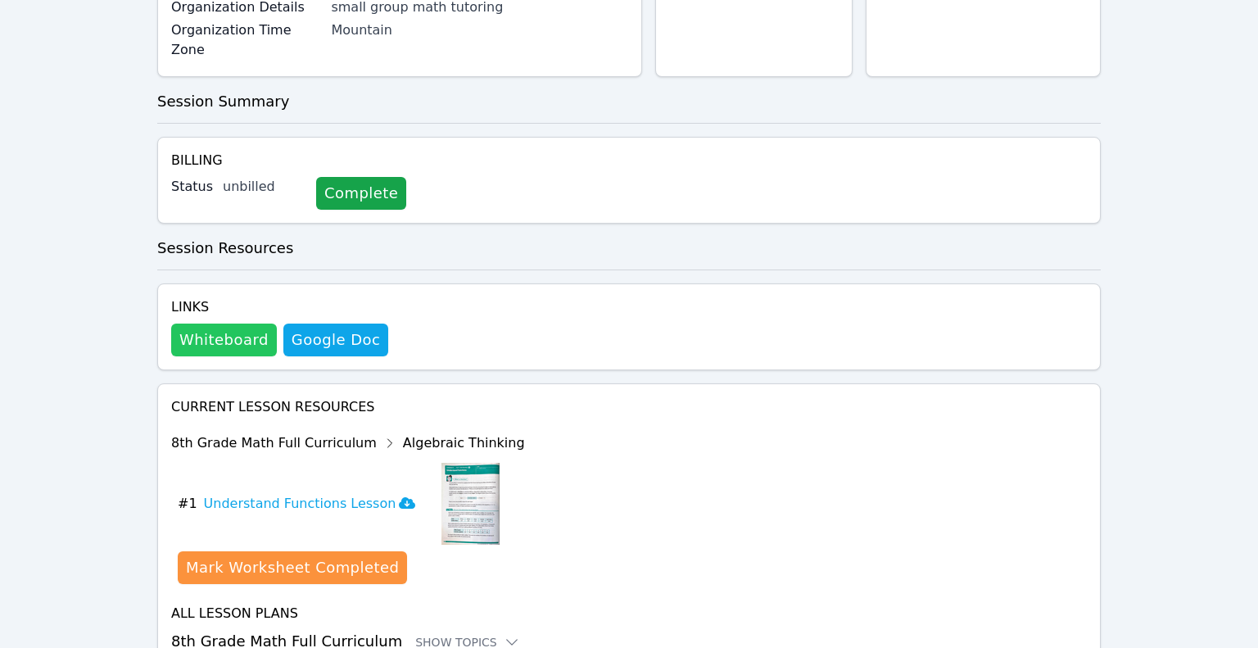
click at [229, 324] on button "Whiteboard" at bounding box center [224, 340] width 106 height 33
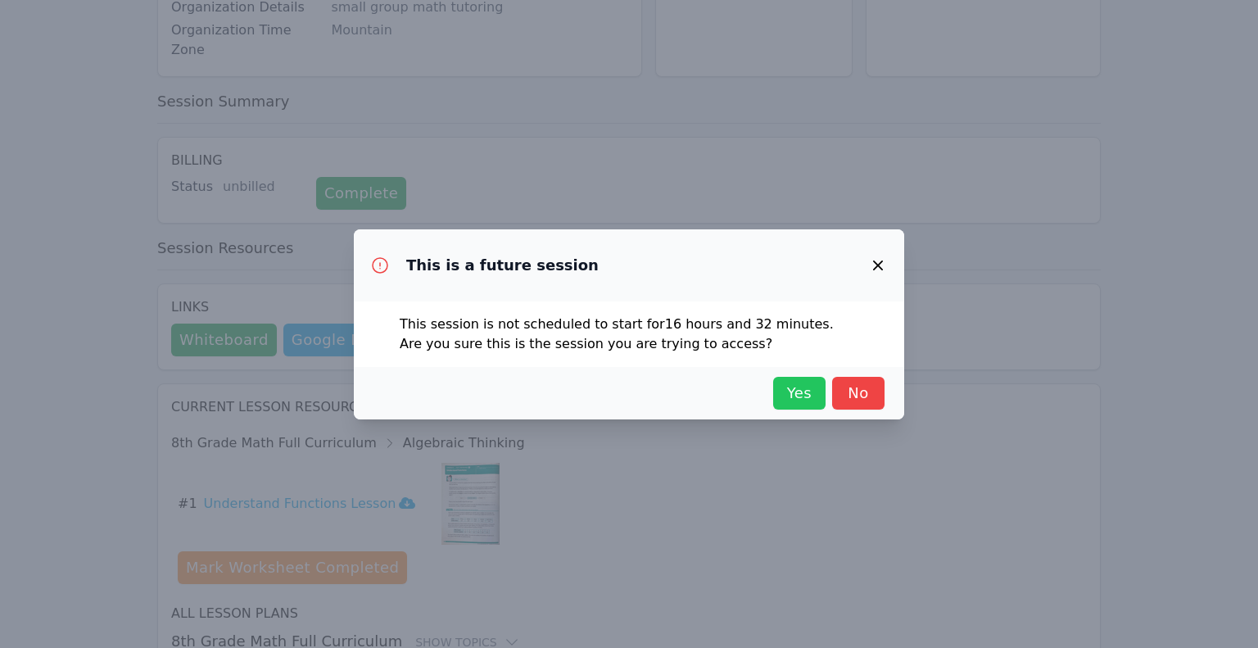
click at [796, 397] on span "Yes" at bounding box center [799, 393] width 36 height 23
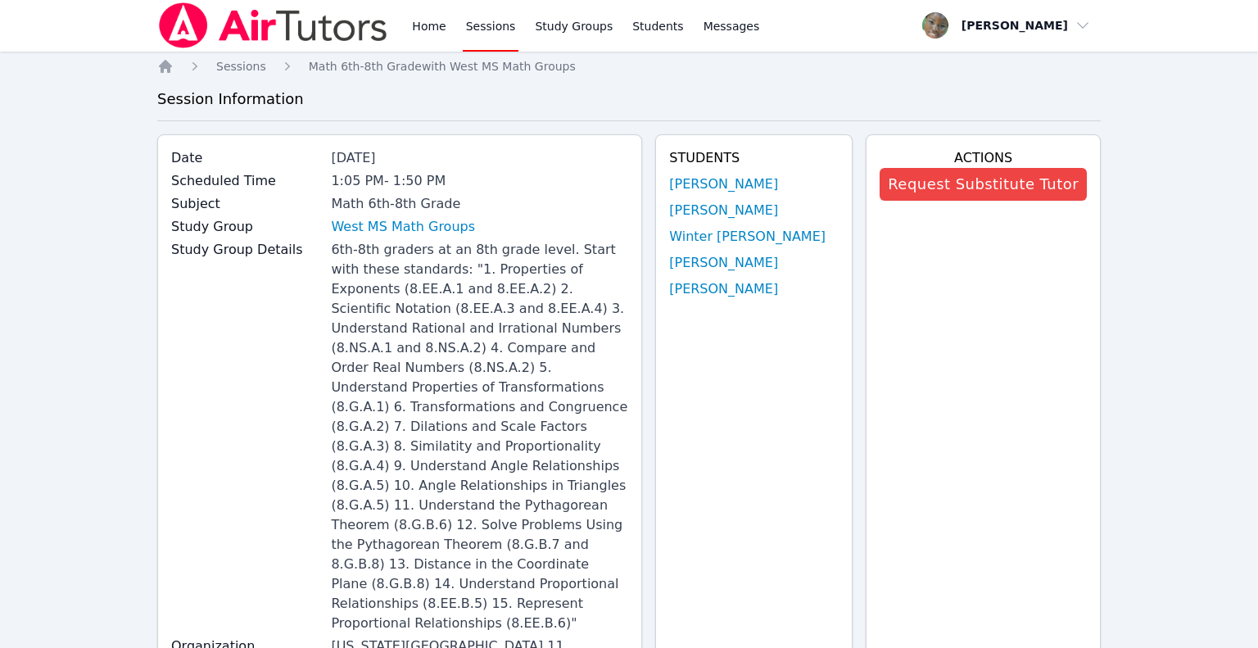
scroll to position [0, 0]
